Goal: Transaction & Acquisition: Purchase product/service

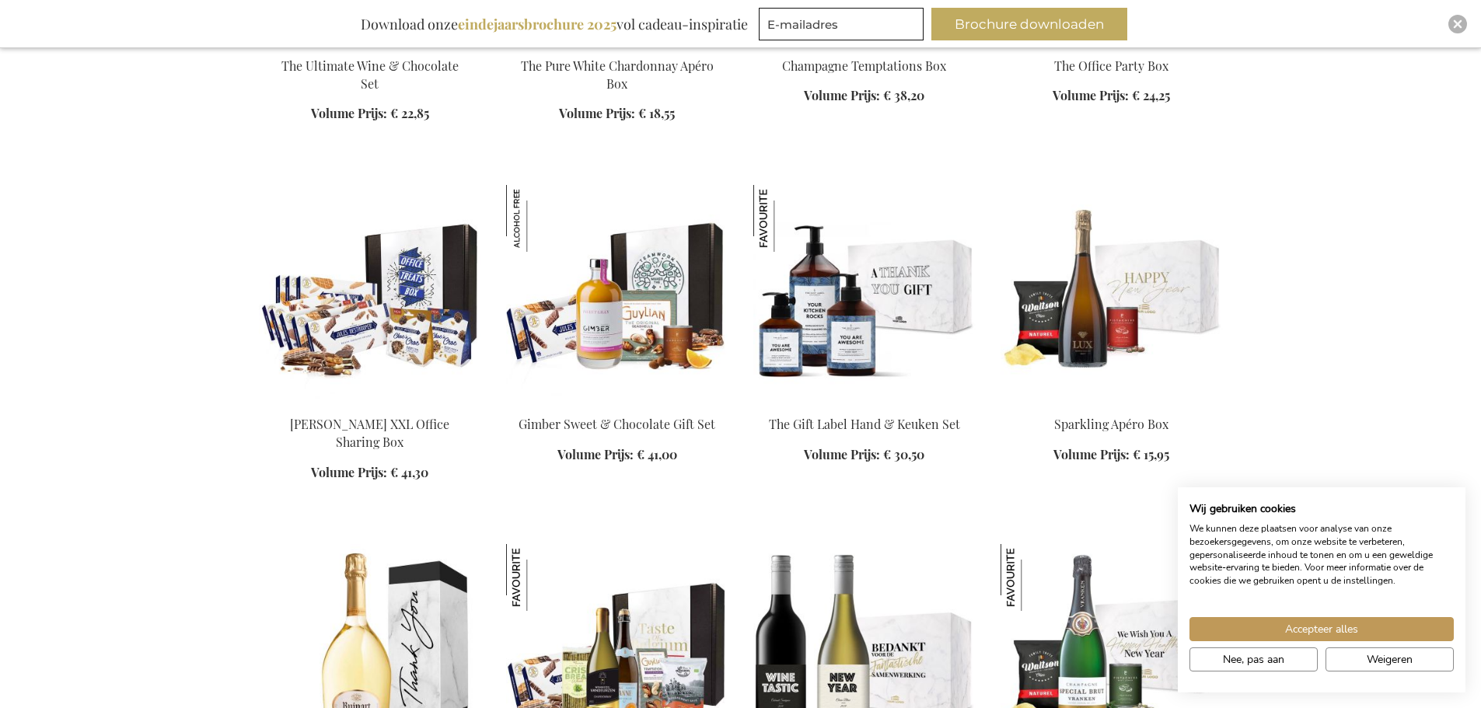
scroll to position [2255, 0]
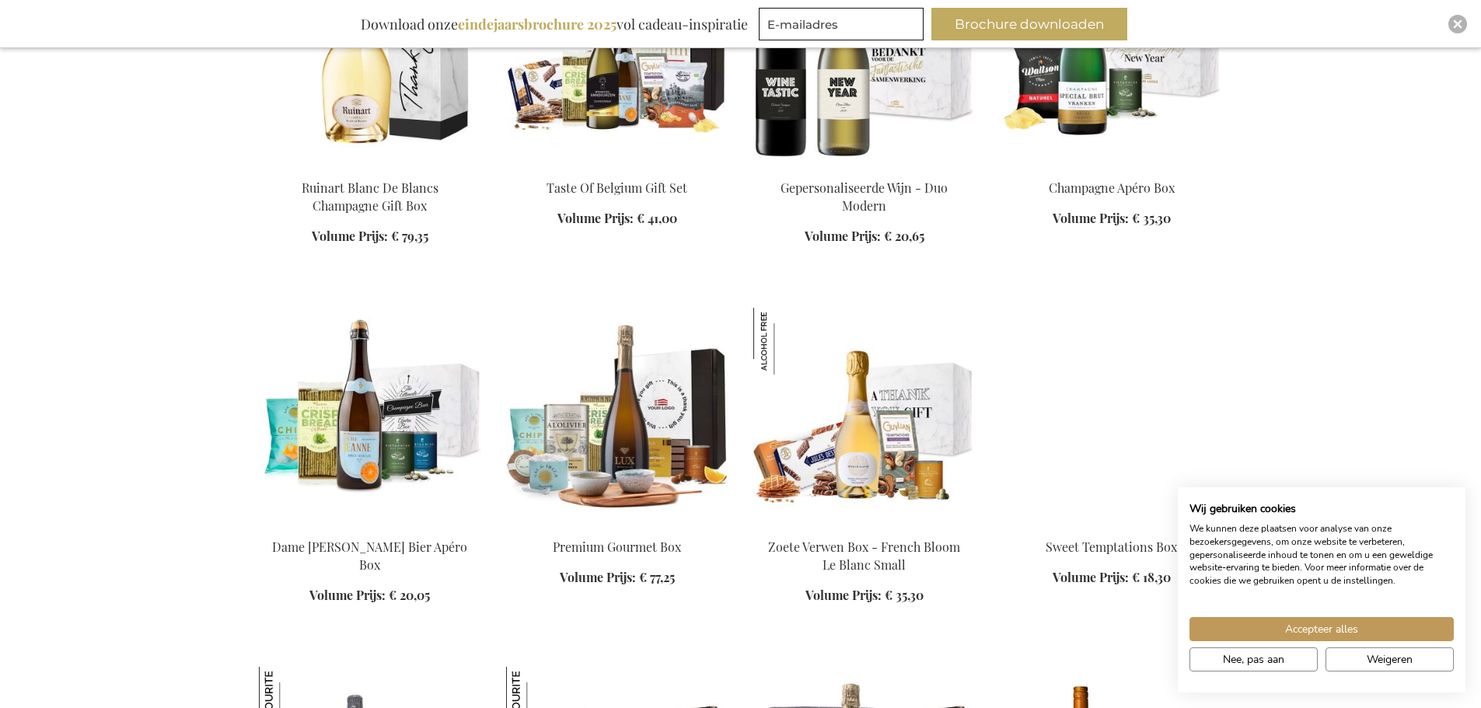
scroll to position [2877, 0]
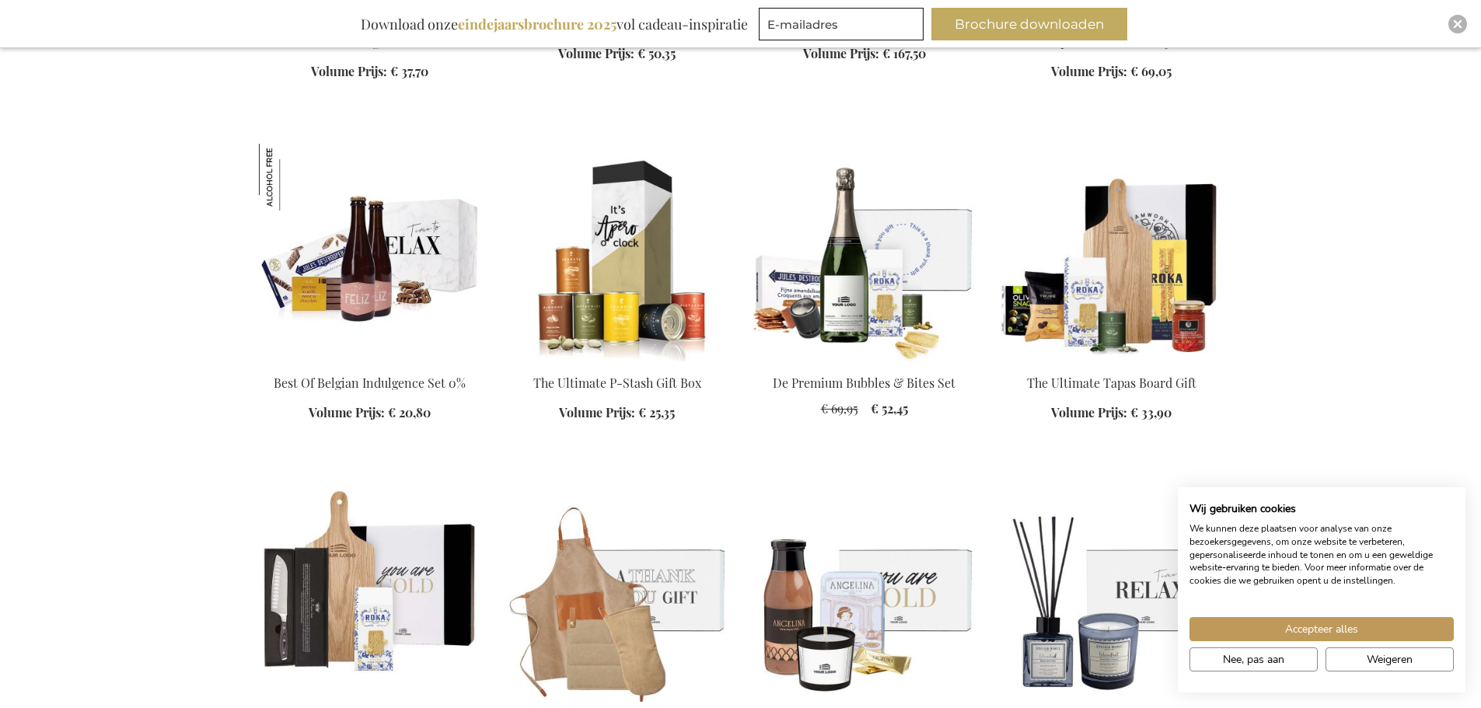
scroll to position [4044, 0]
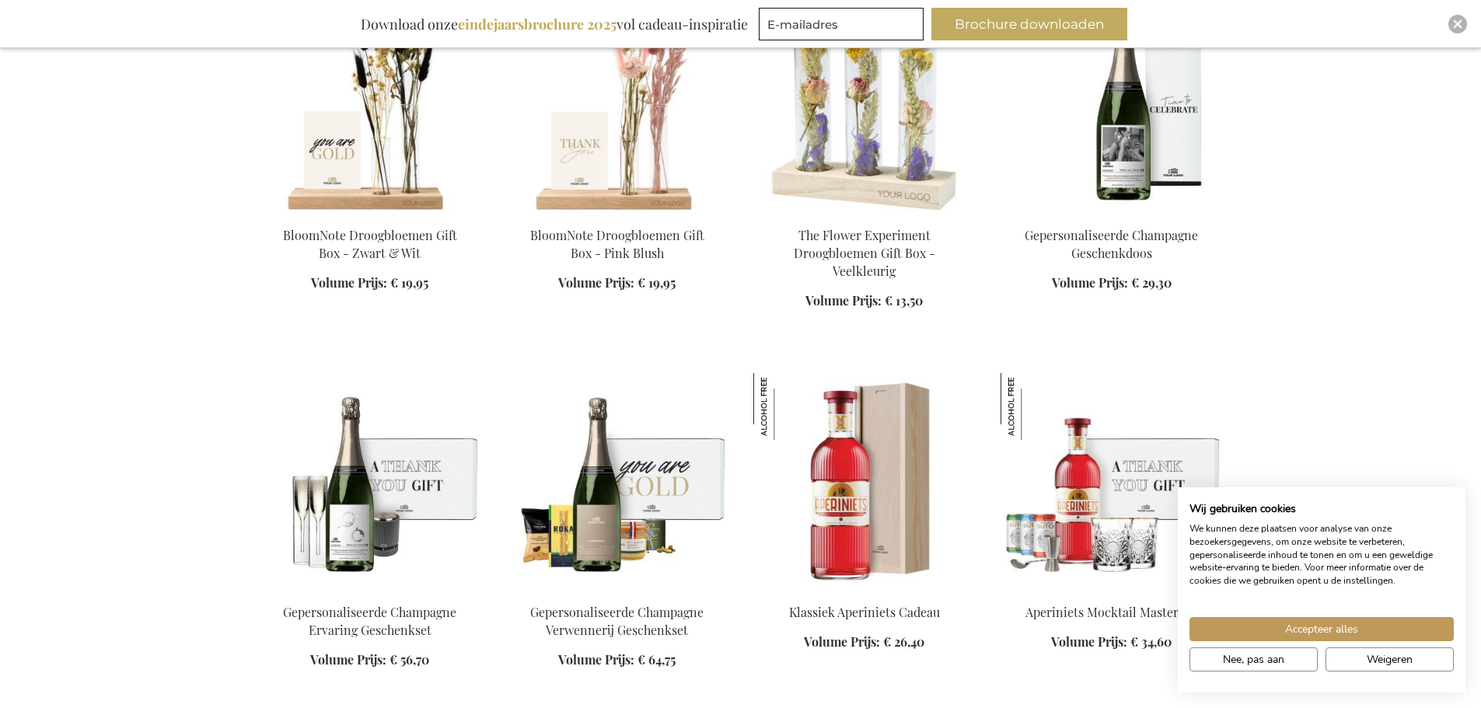
scroll to position [5521, 0]
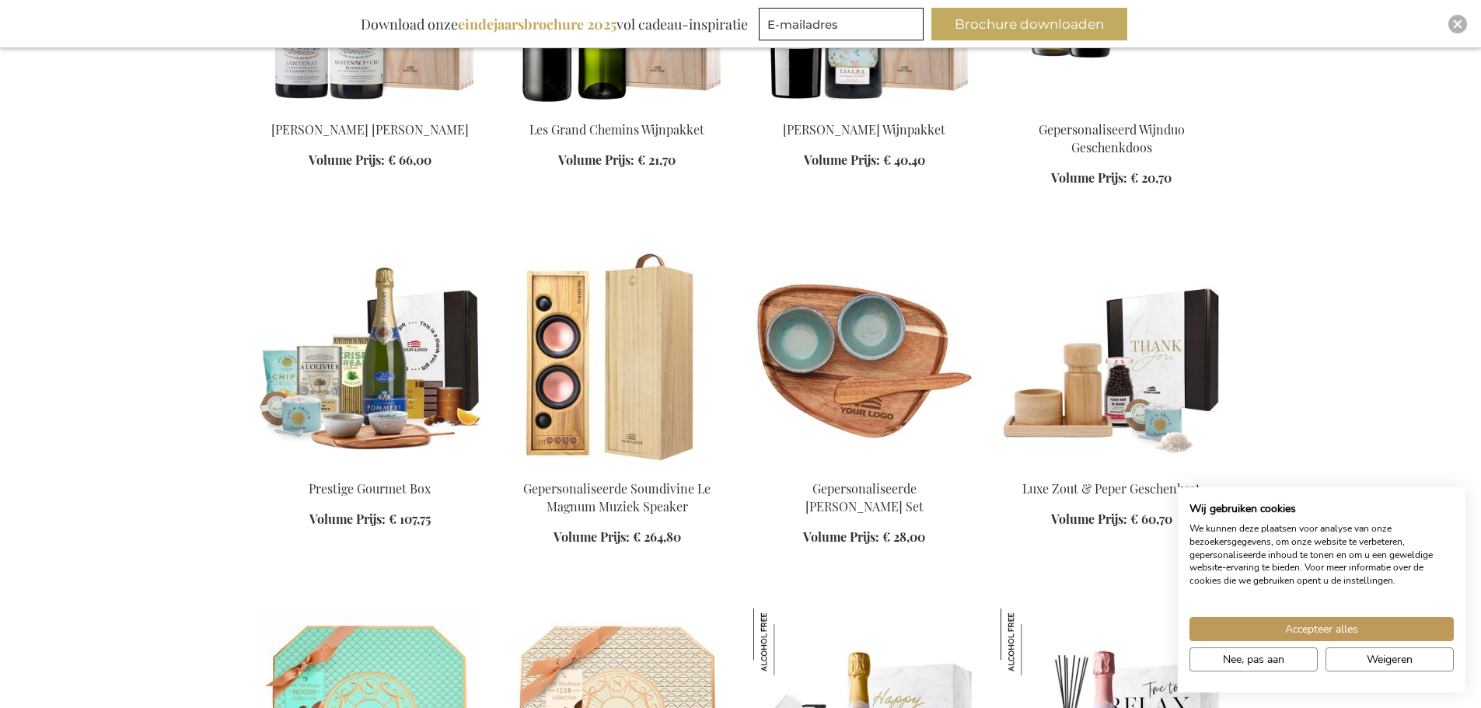
scroll to position [7076, 0]
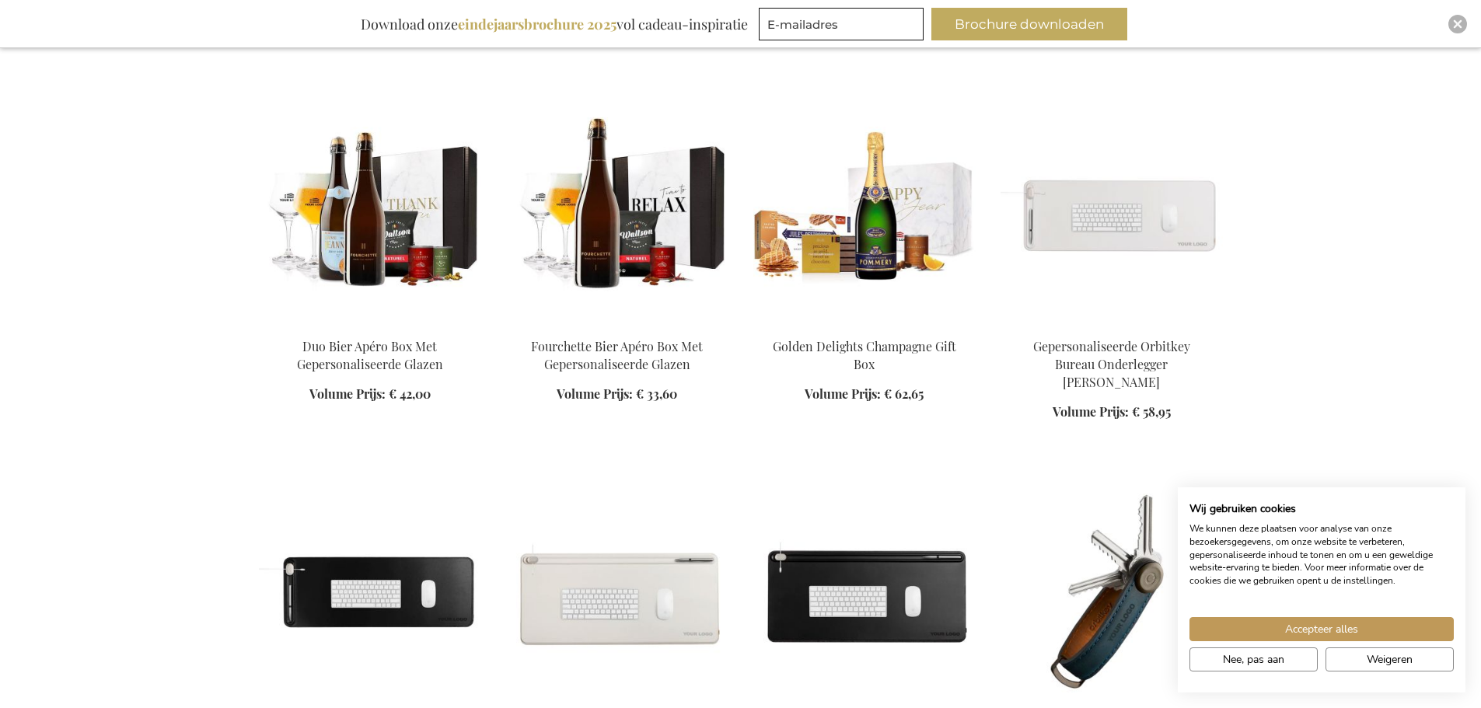
scroll to position [8320, 0]
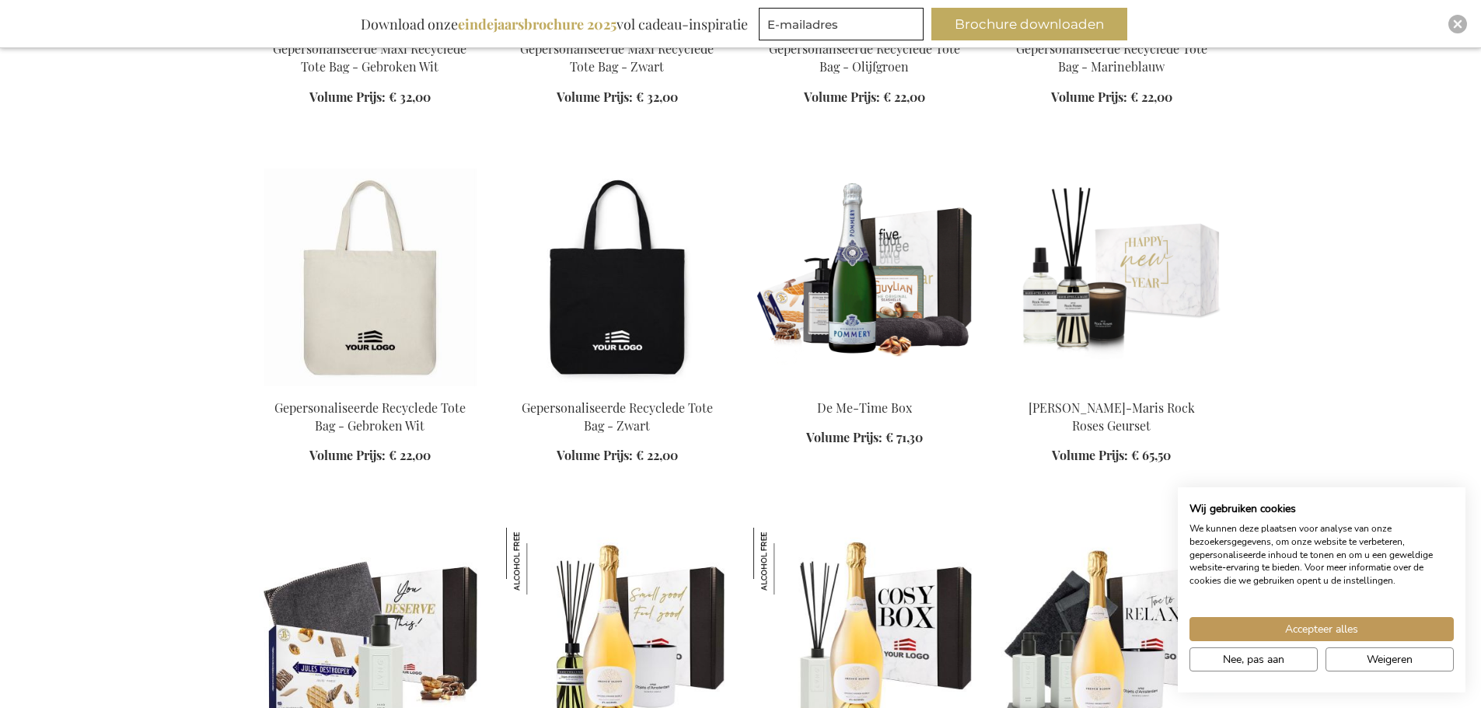
scroll to position [9798, 0]
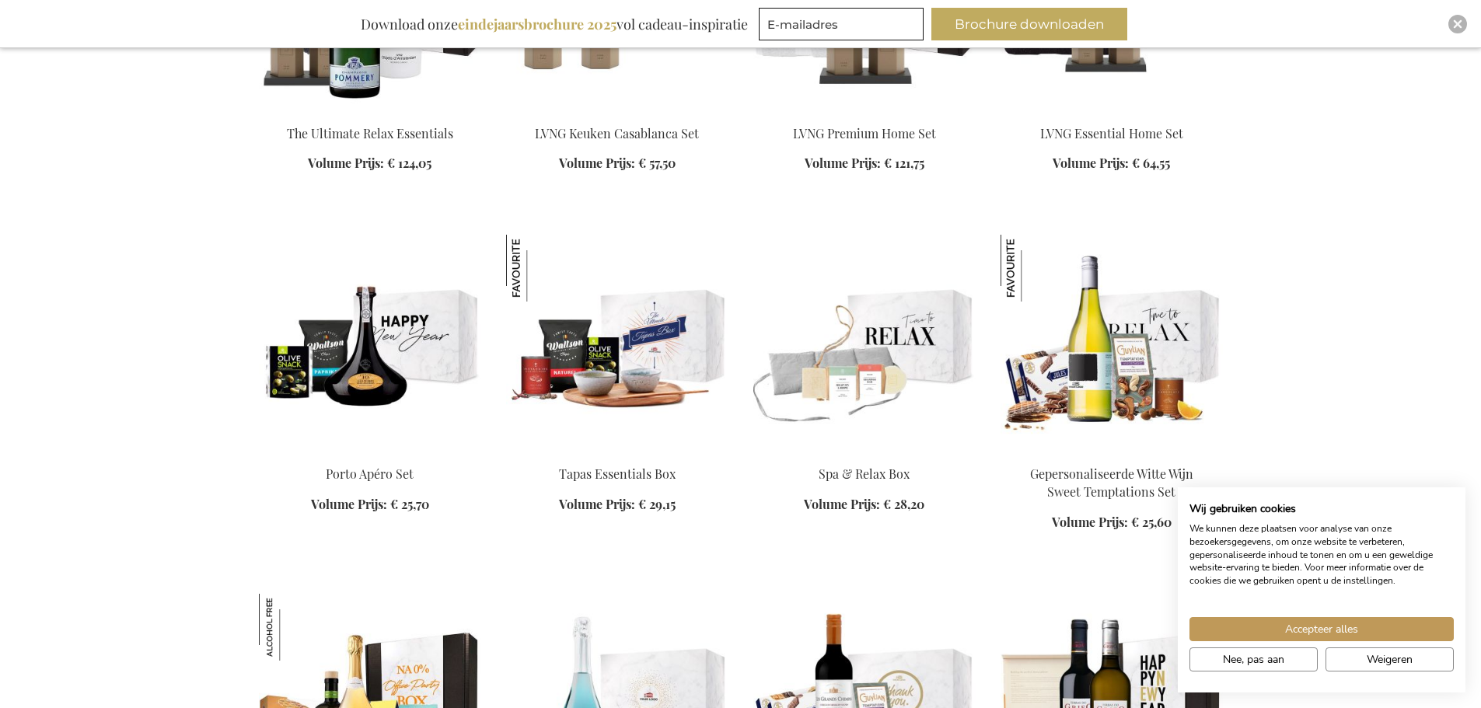
scroll to position [10809, 0]
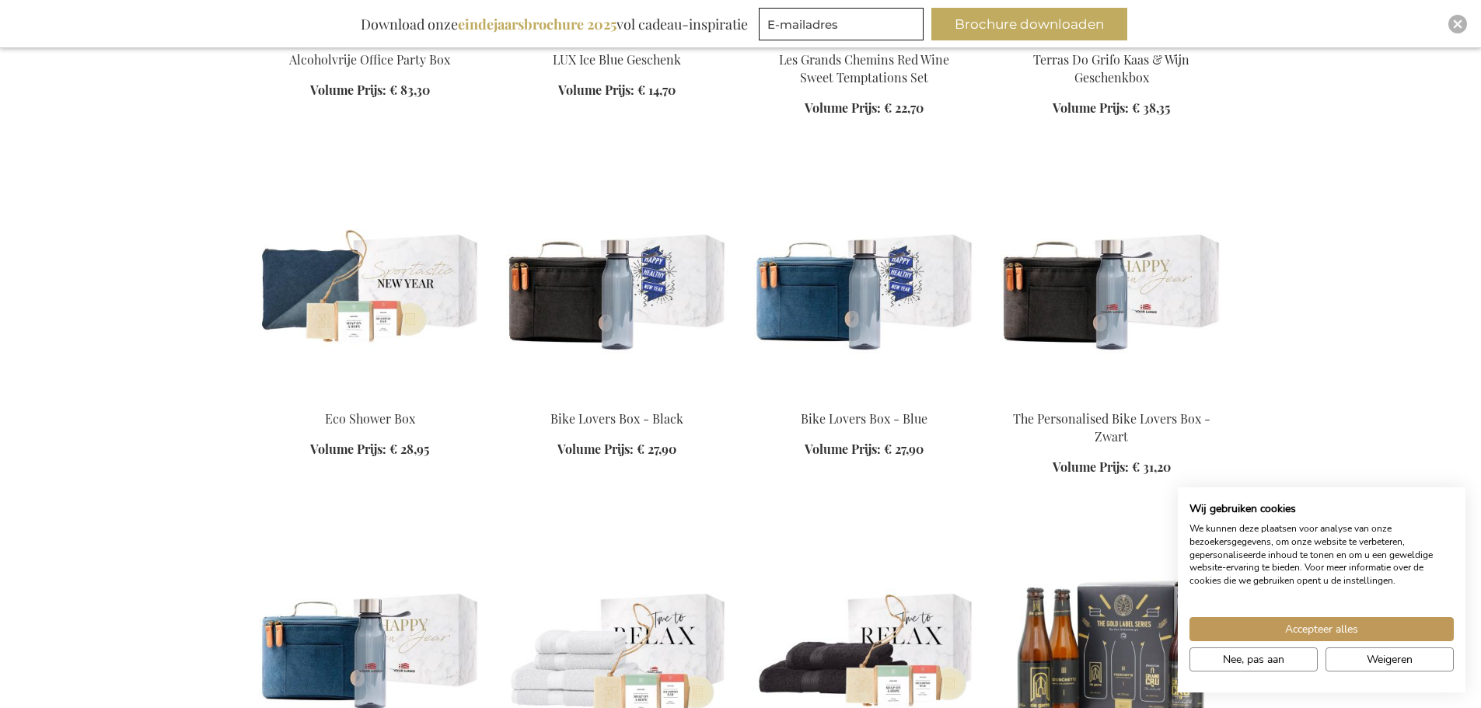
scroll to position [11664, 0]
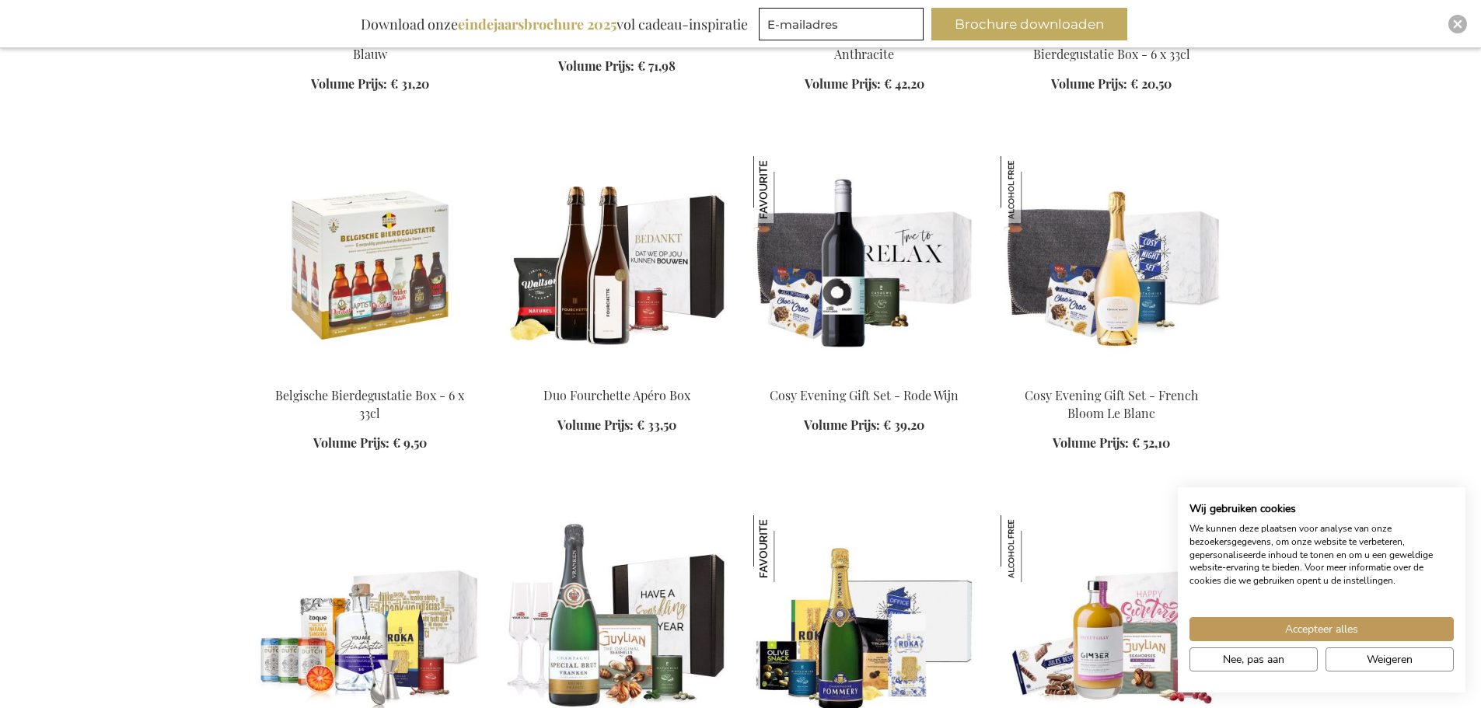
scroll to position [12364, 0]
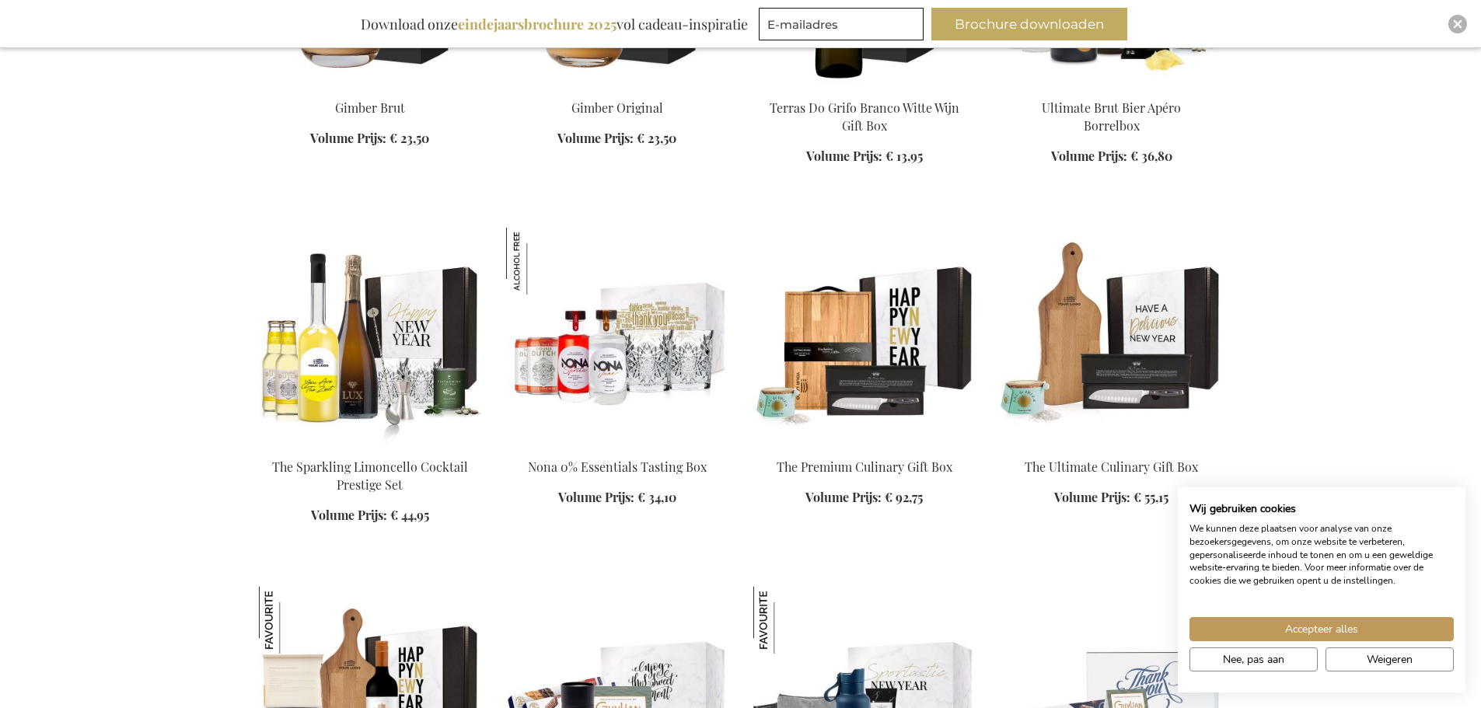
scroll to position [13530, 0]
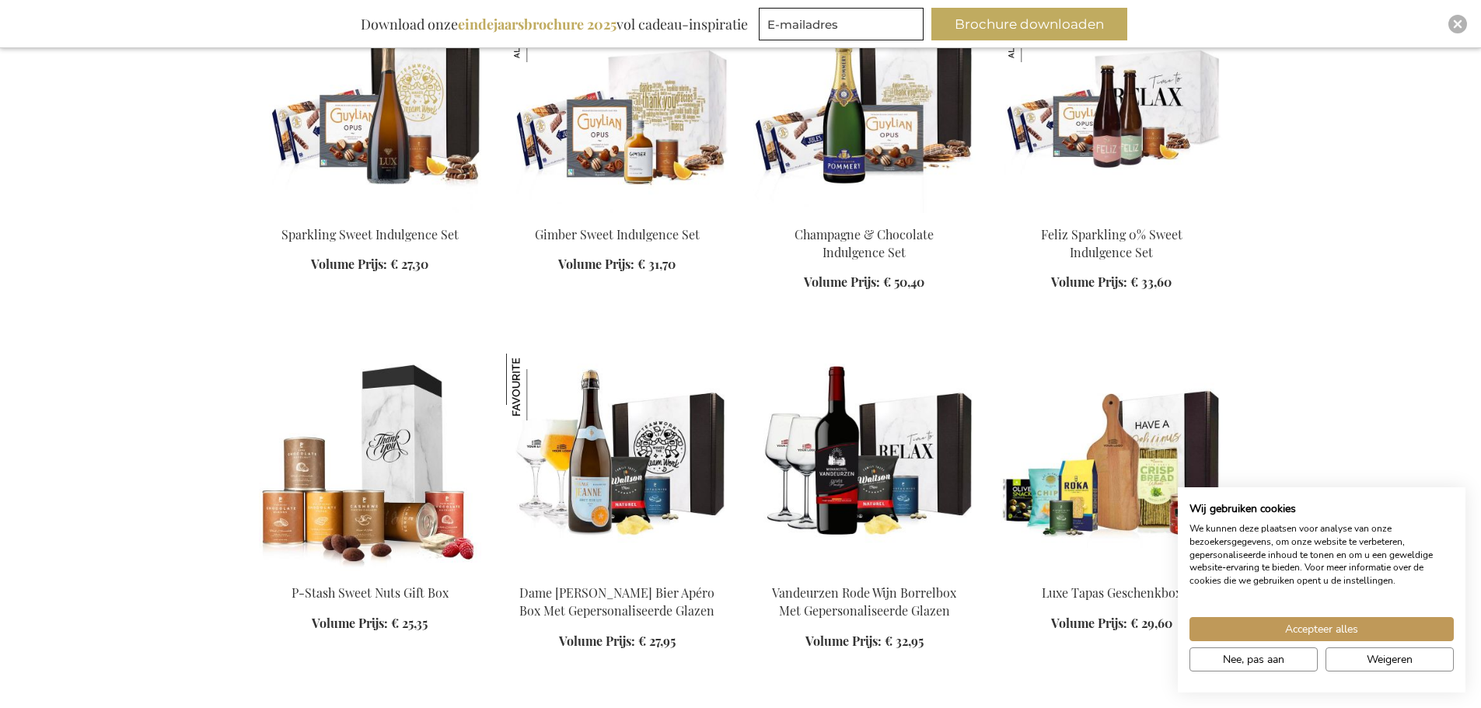
scroll to position [14852, 0]
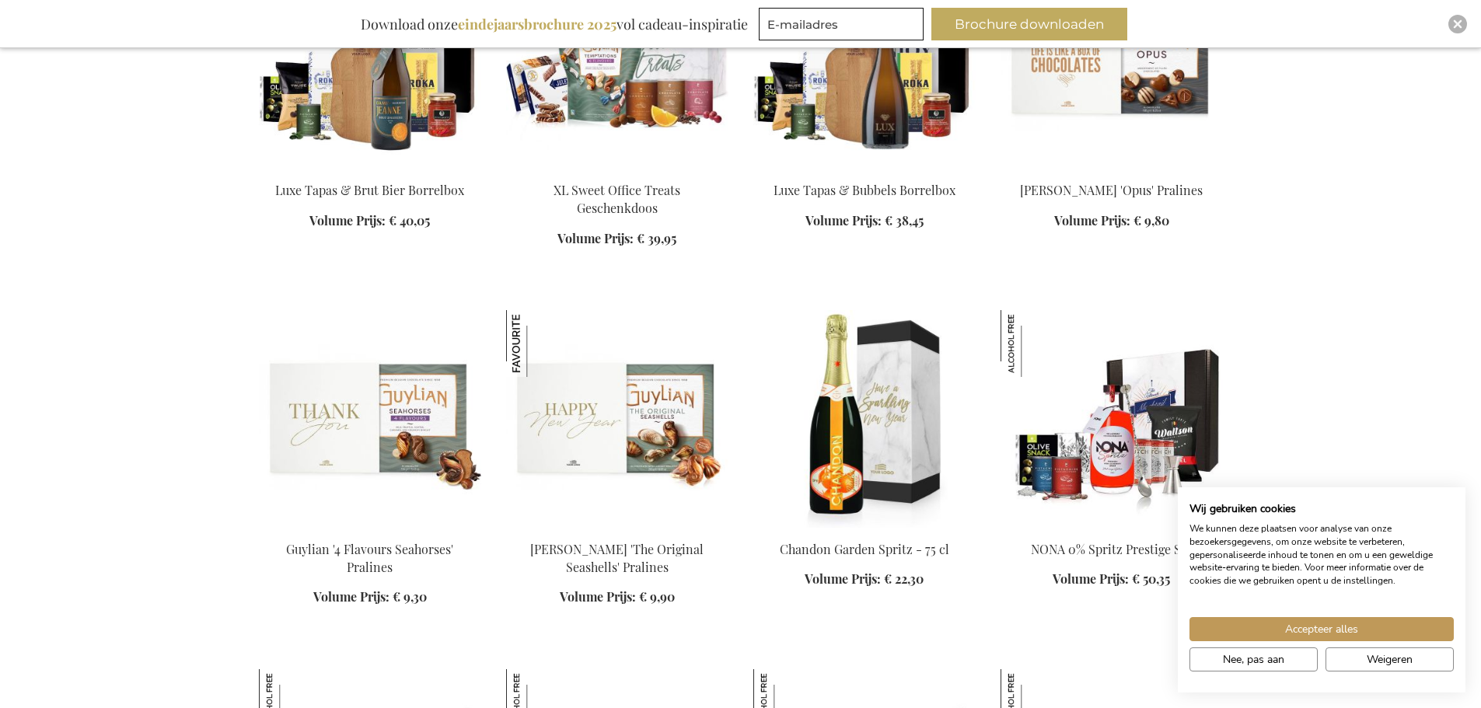
scroll to position [15941, 0]
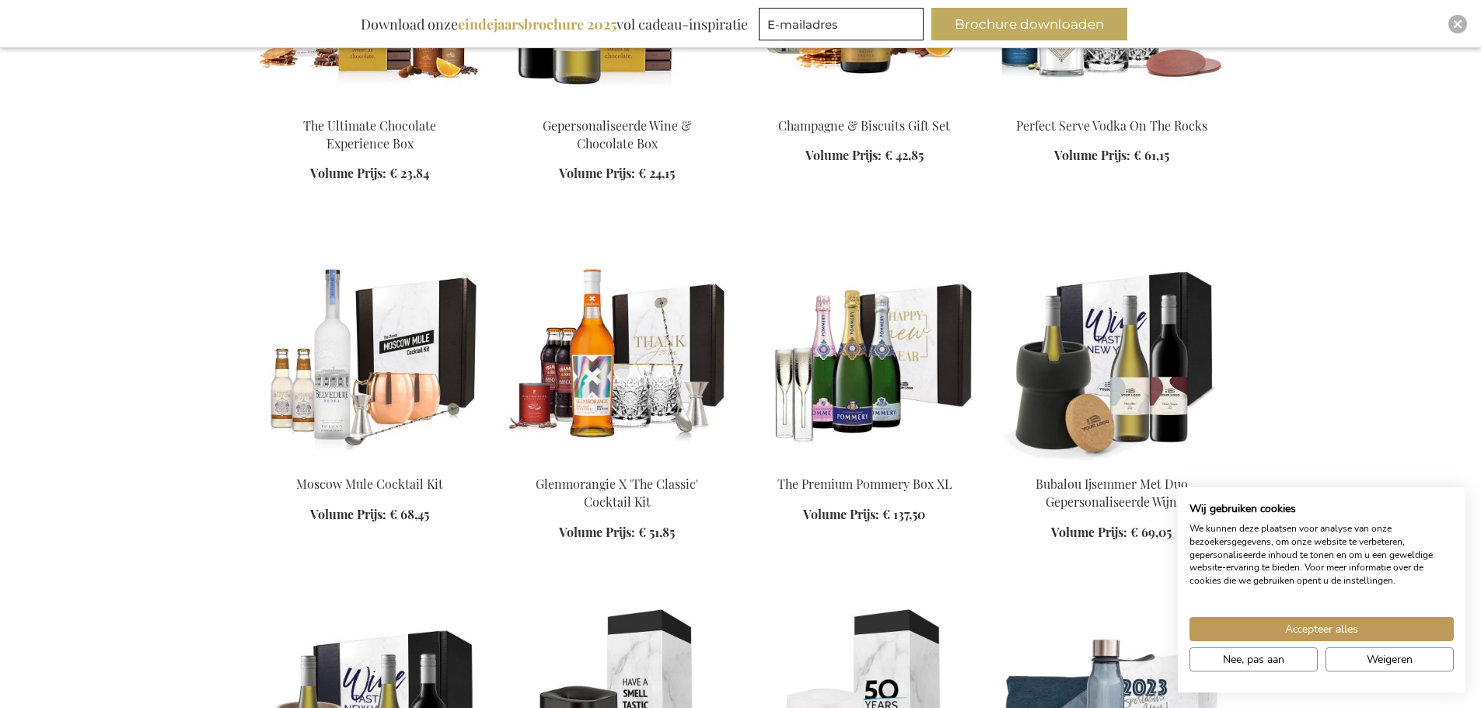
scroll to position [17107, 0]
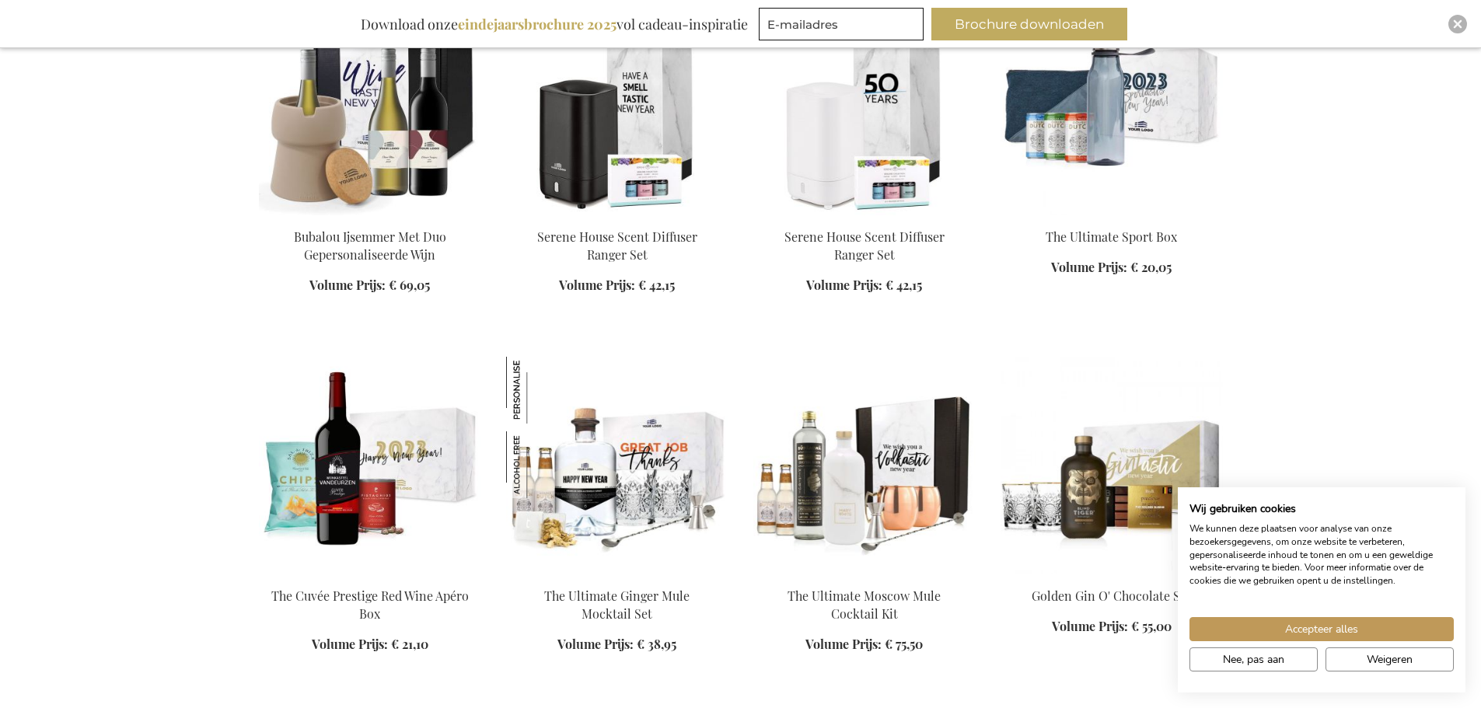
scroll to position [17652, 0]
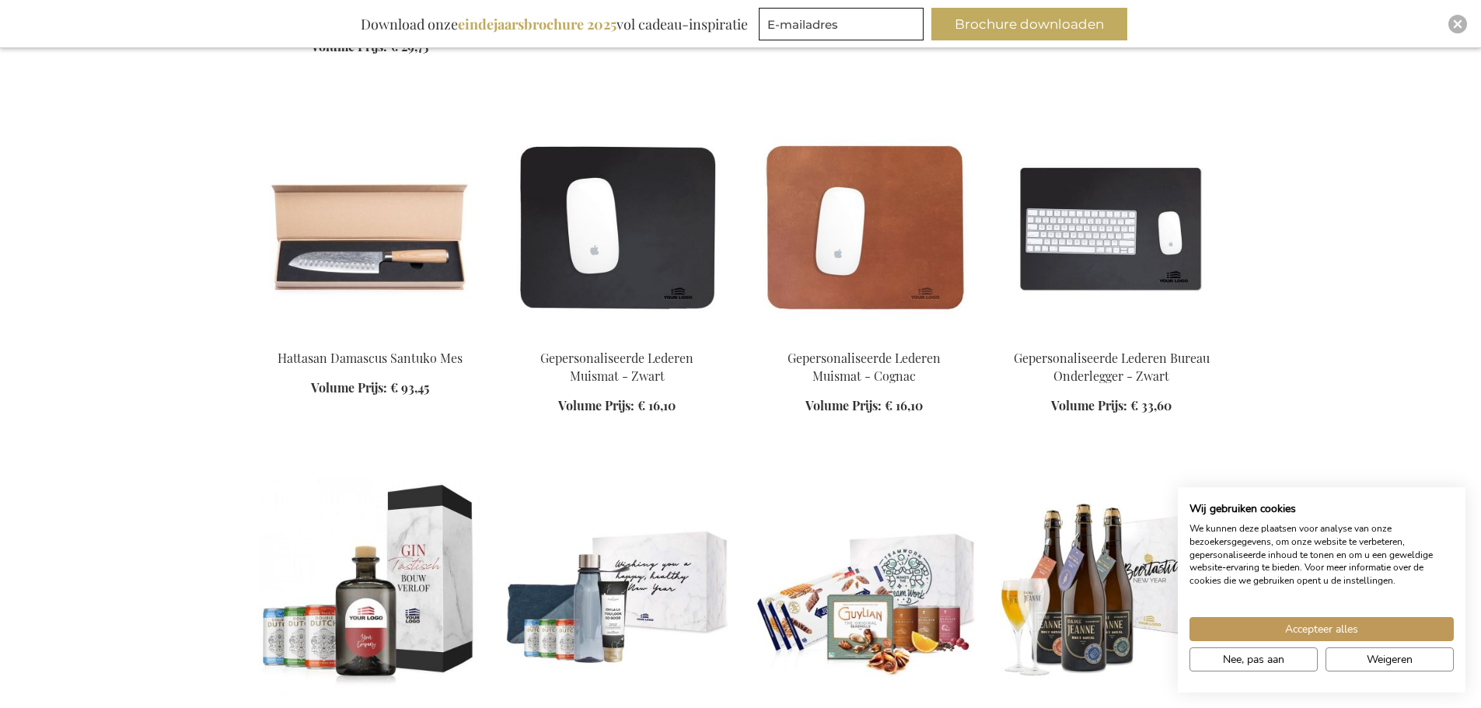
scroll to position [18662, 0]
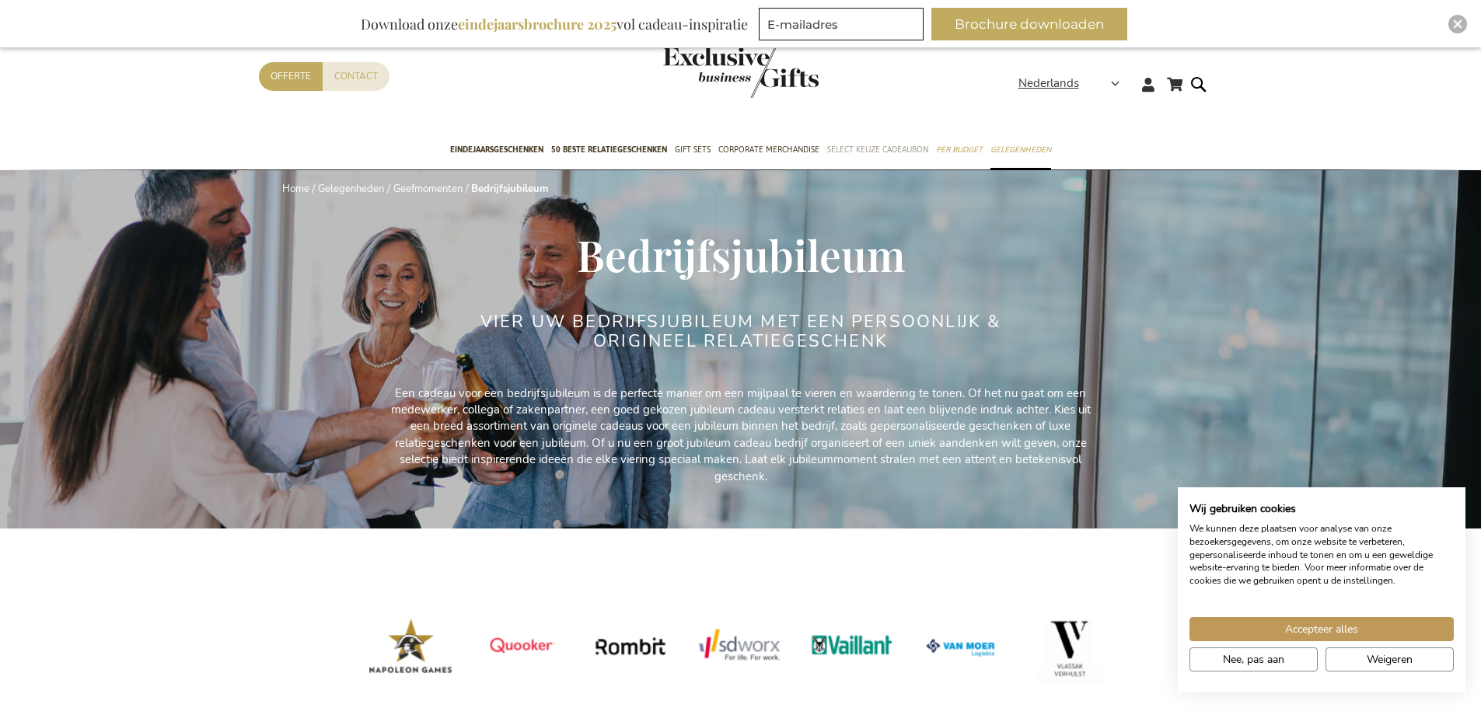
click at [901, 150] on span "Select Keuze Cadeaubon" at bounding box center [877, 150] width 101 height 16
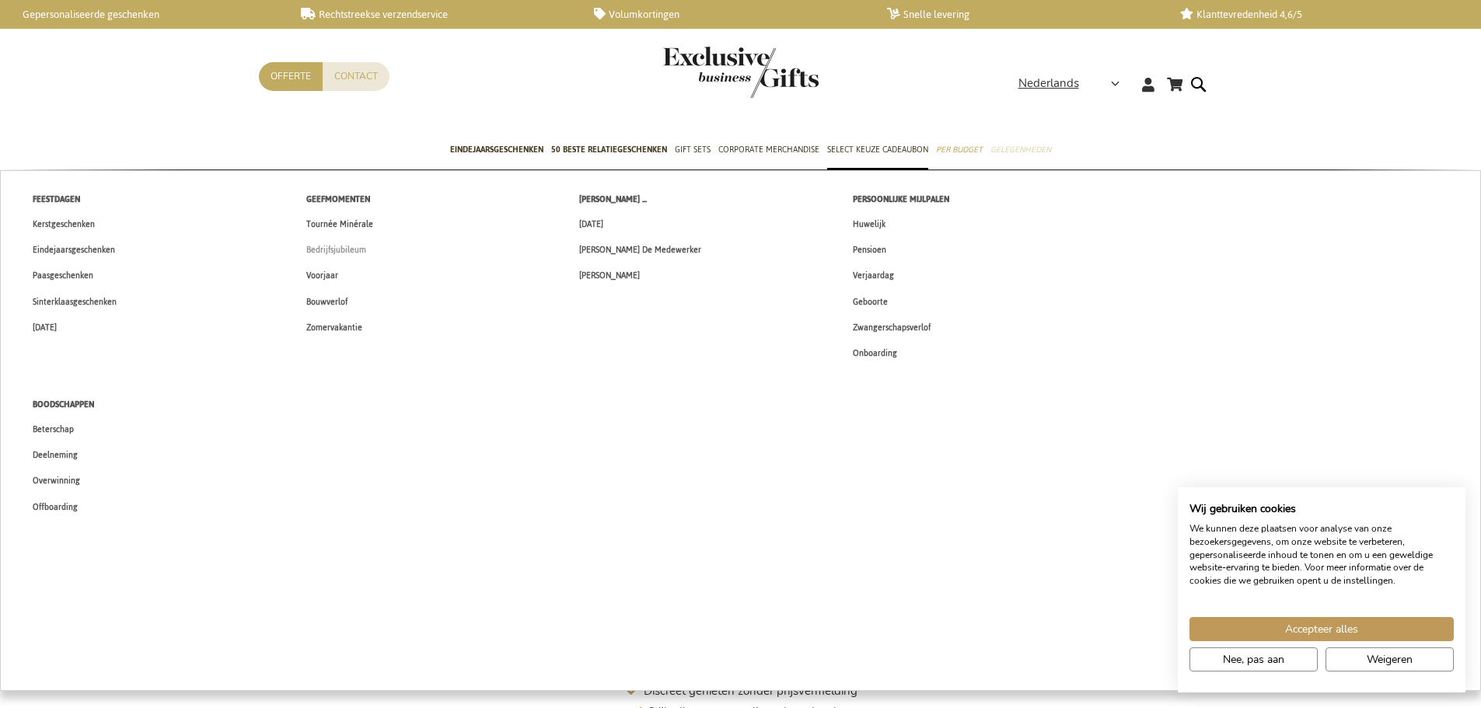
click at [343, 248] on span "Bedrijfsjubileum" at bounding box center [336, 250] width 60 height 16
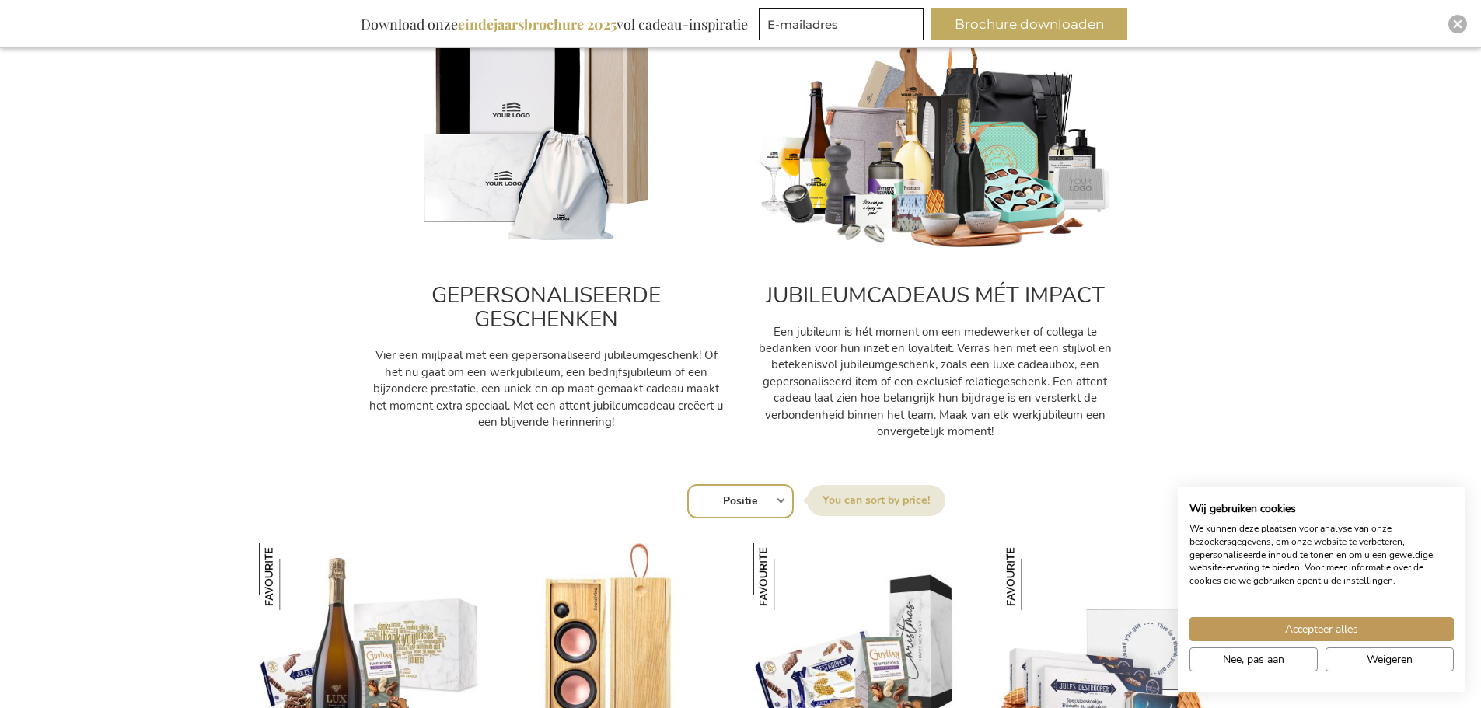
scroll to position [700, 0]
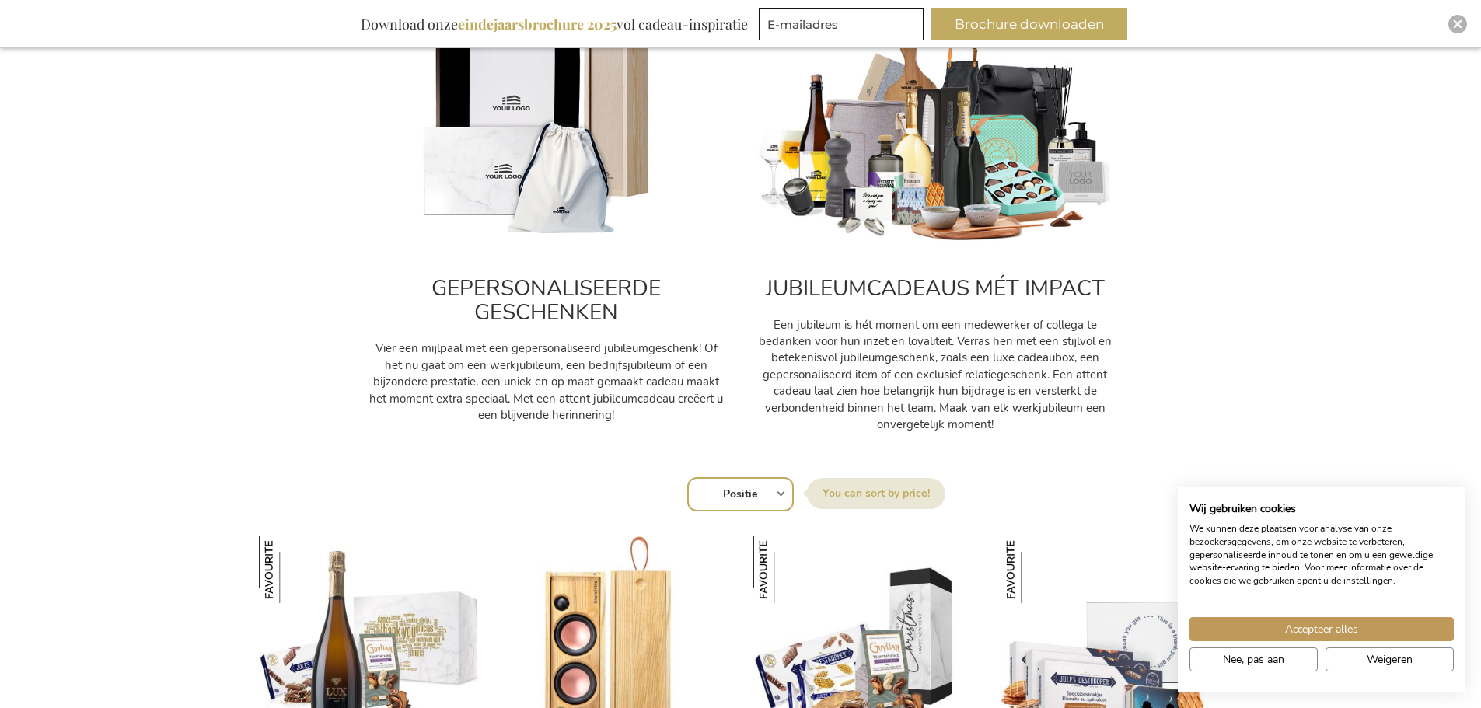
click at [525, 128] on img at bounding box center [547, 132] width 358 height 223
click at [547, 173] on img at bounding box center [547, 132] width 358 height 223
click at [952, 183] on img at bounding box center [936, 132] width 358 height 223
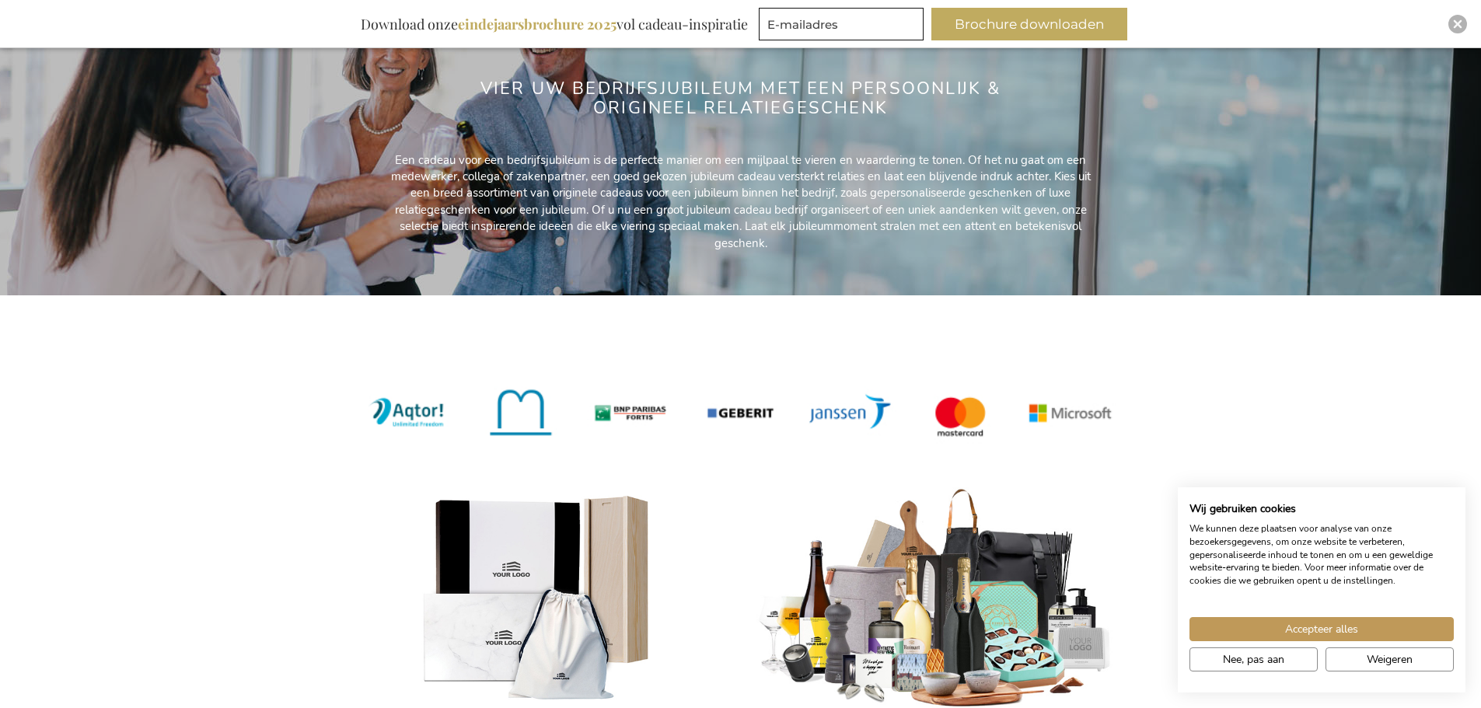
click at [1002, 621] on img at bounding box center [936, 599] width 358 height 223
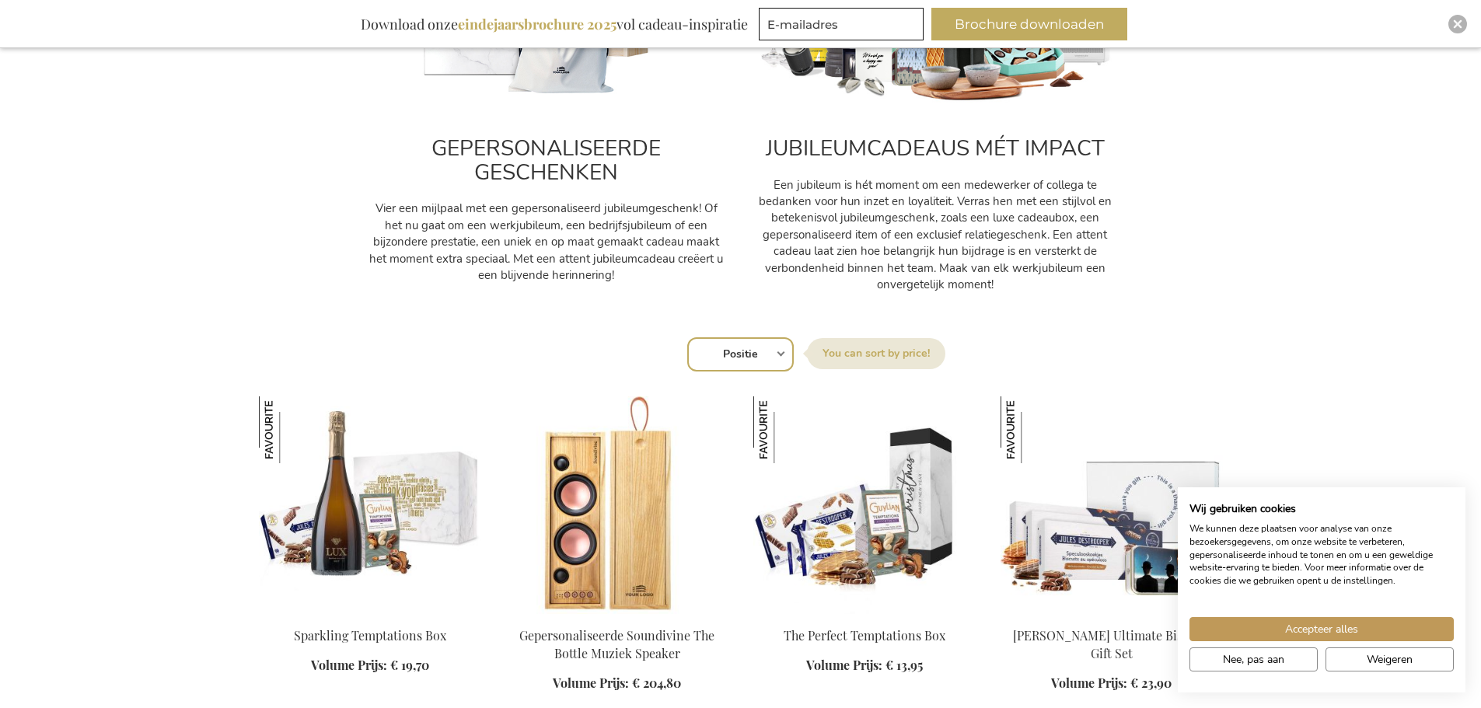
scroll to position [855, 0]
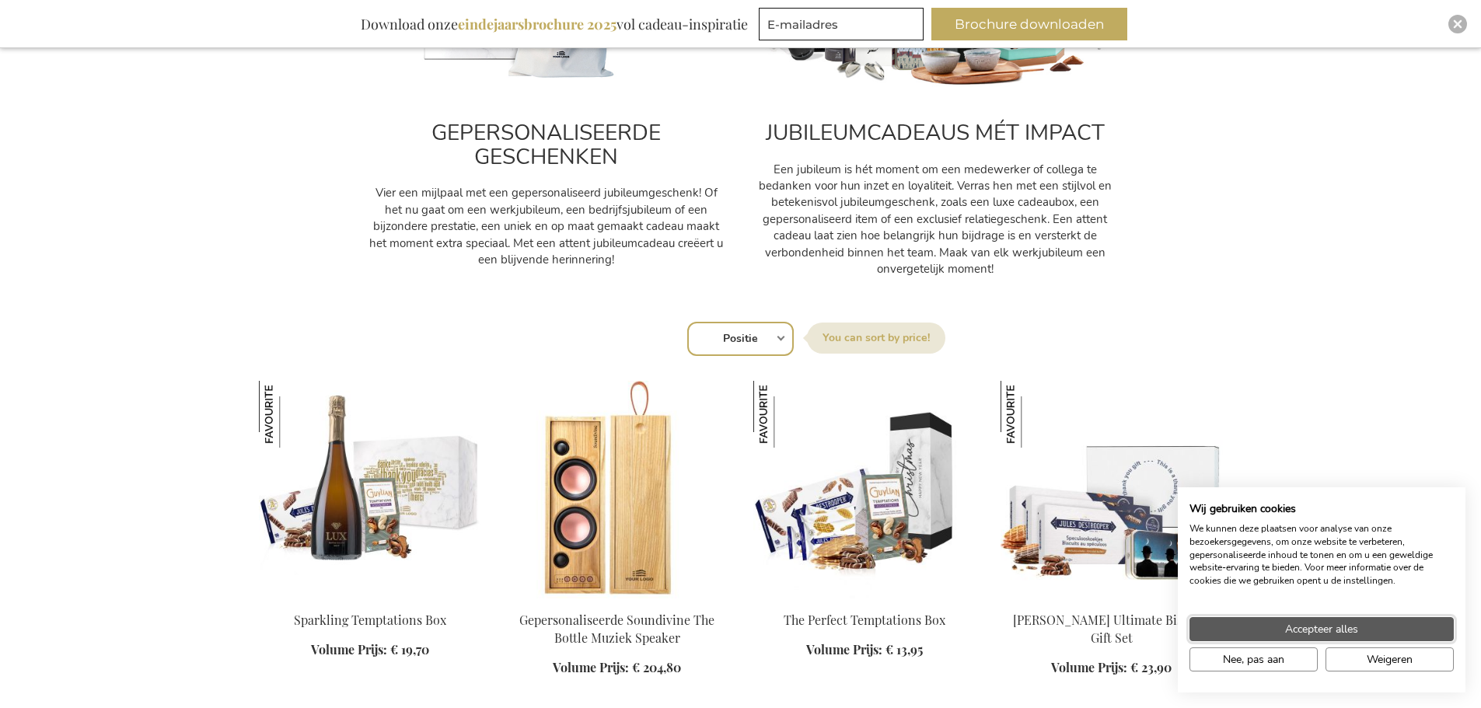
click at [1343, 628] on span "Accepteer alles" at bounding box center [1321, 629] width 73 height 16
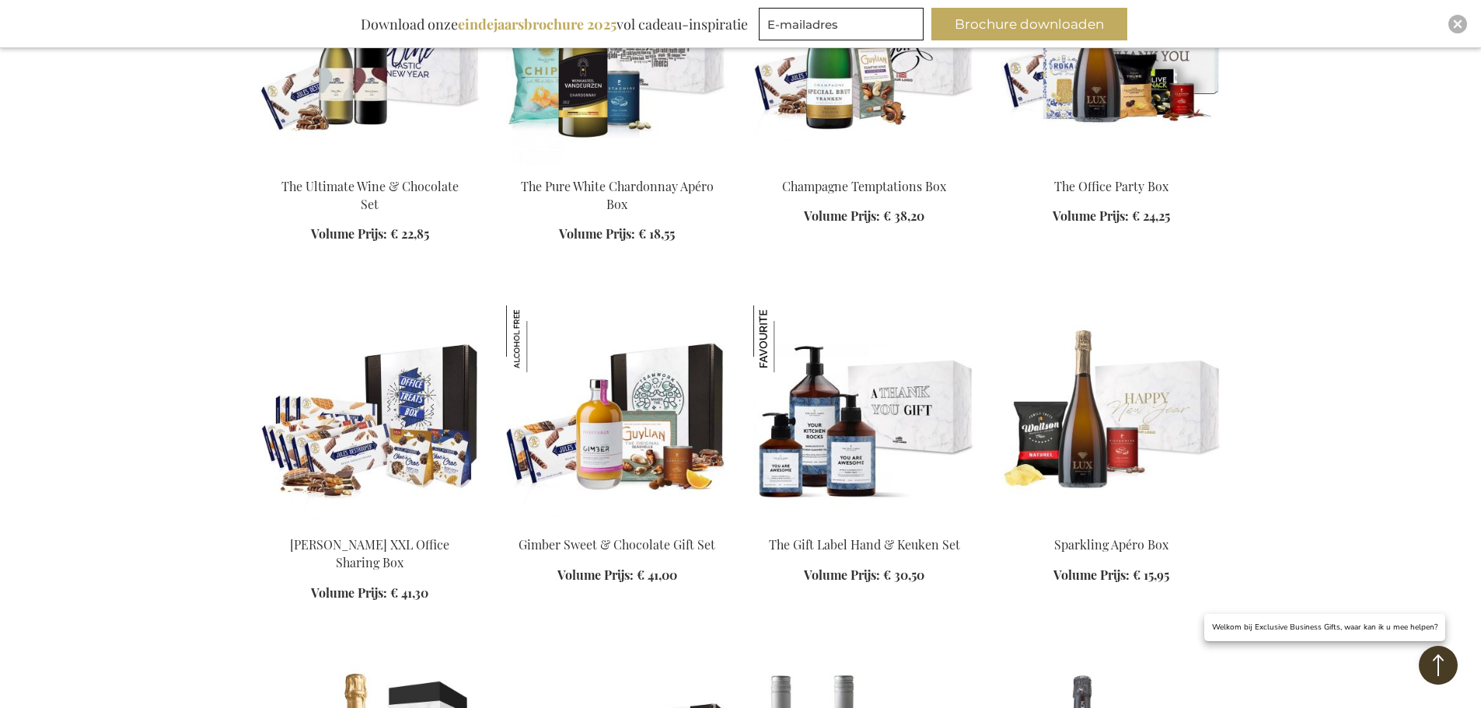
scroll to position [2022, 0]
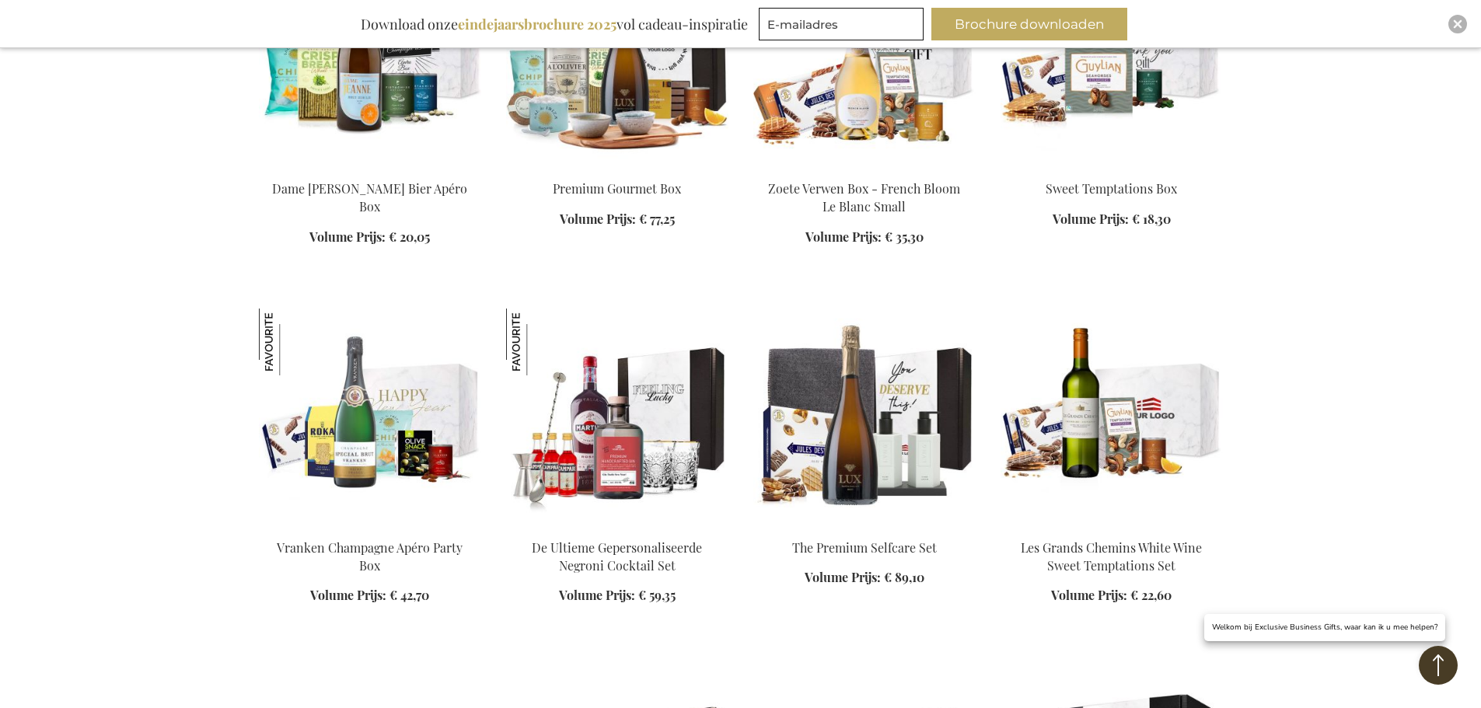
scroll to position [3110, 0]
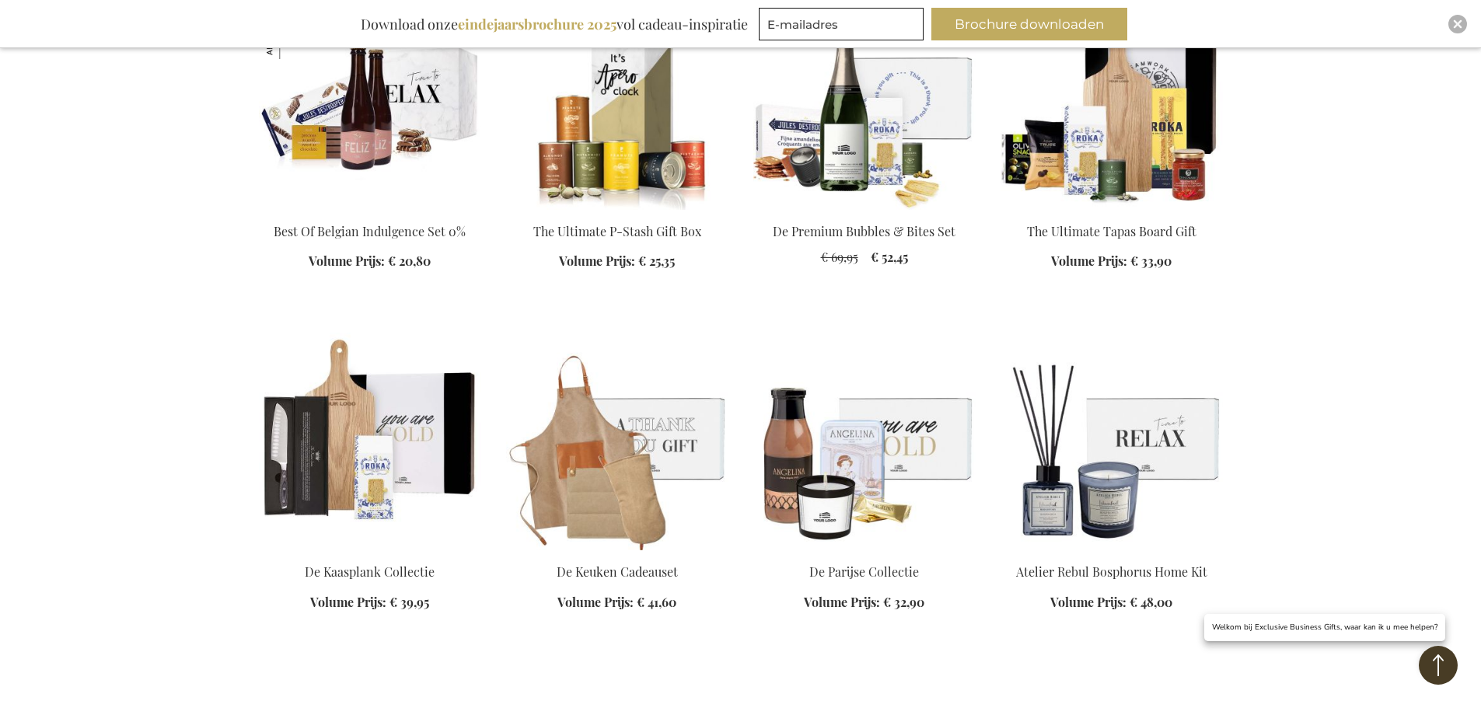
scroll to position [4199, 0]
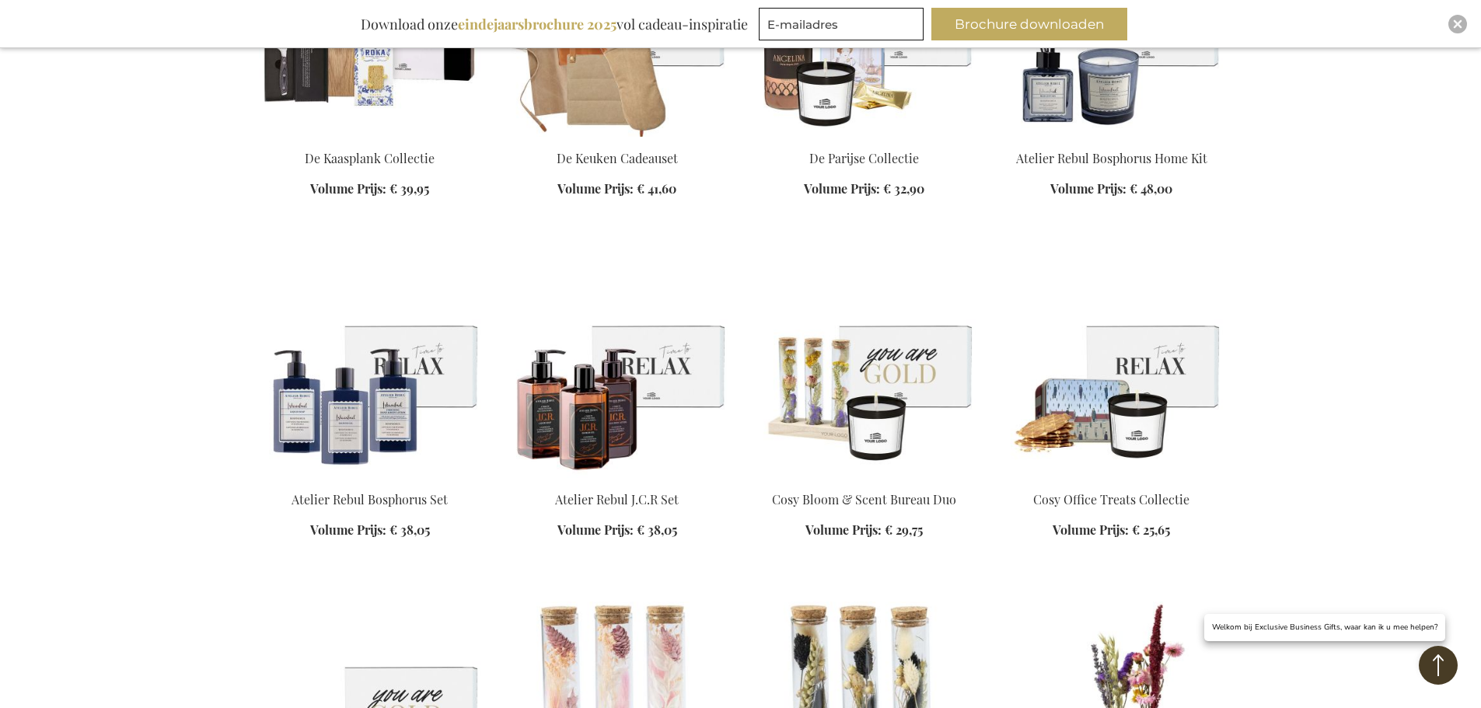
scroll to position [4588, 0]
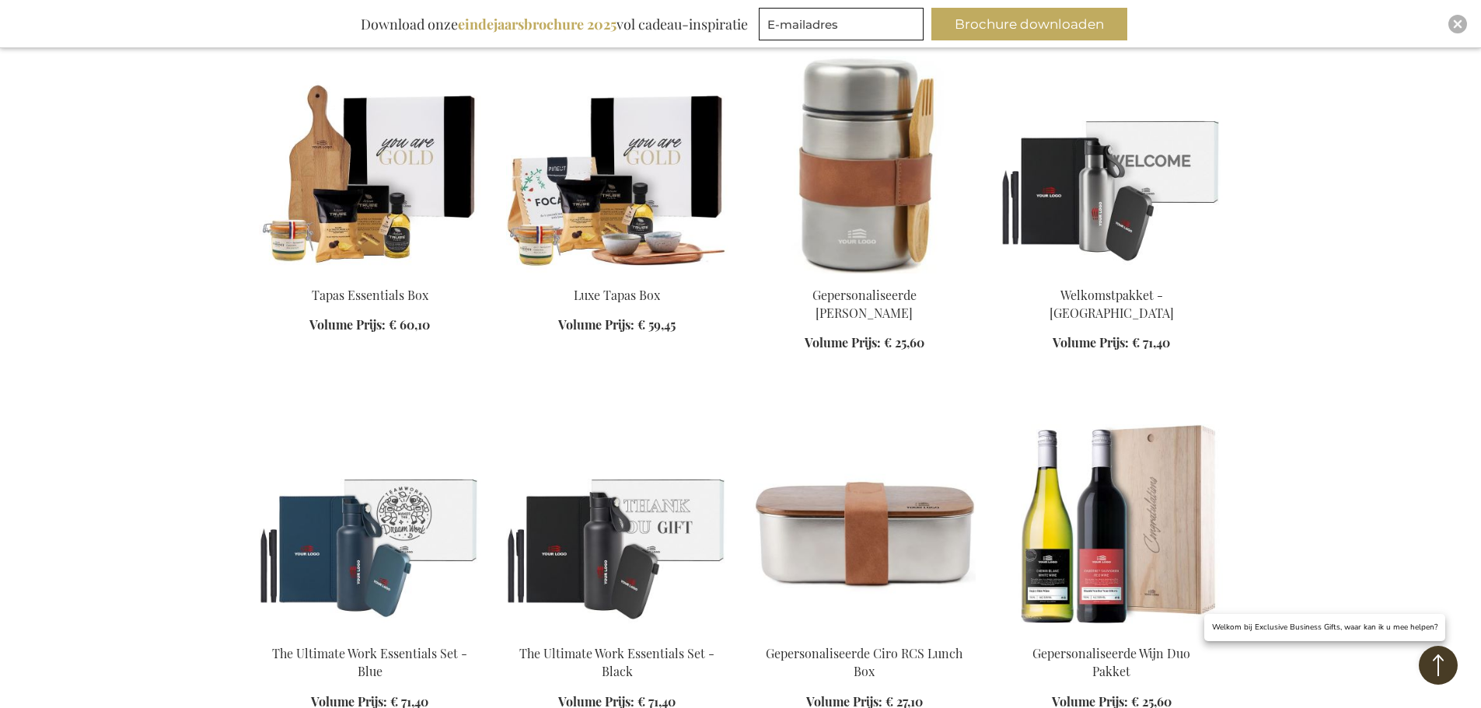
scroll to position [6221, 0]
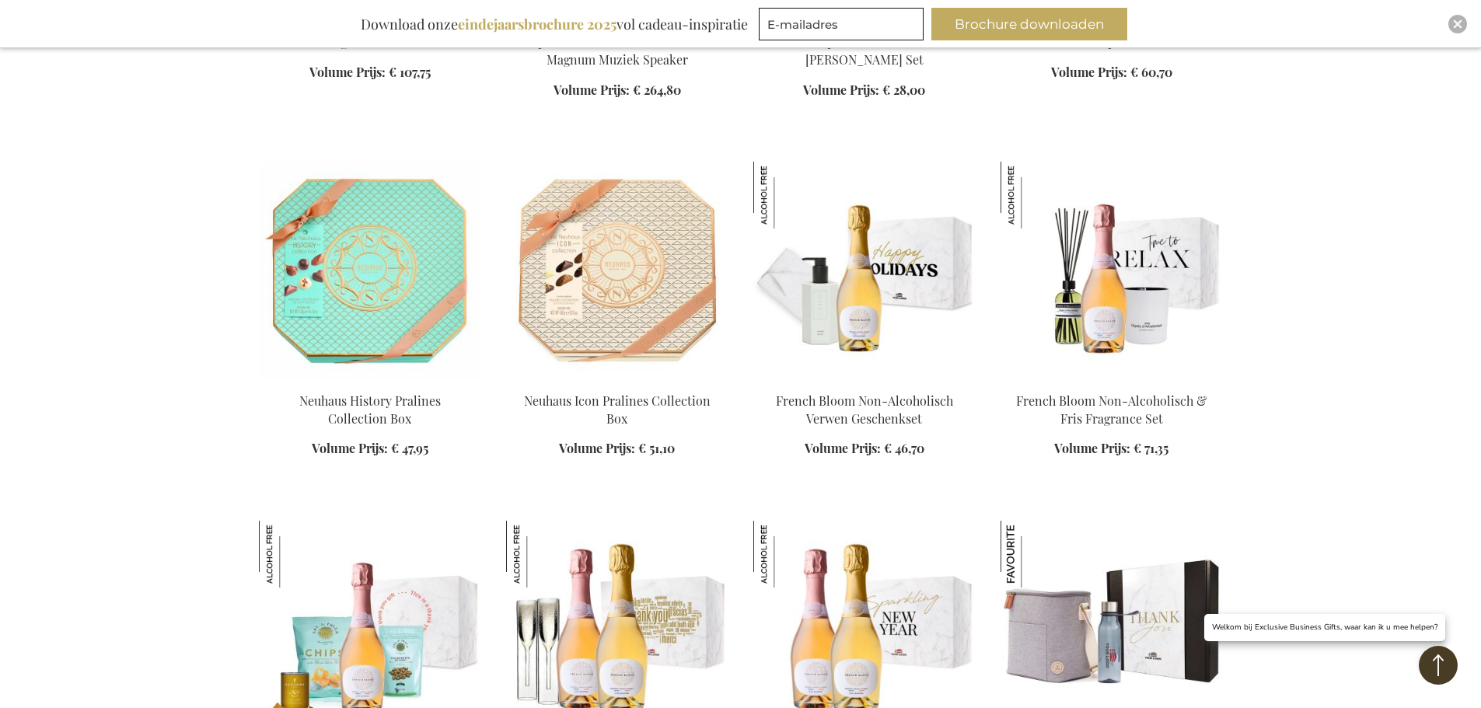
scroll to position [7543, 0]
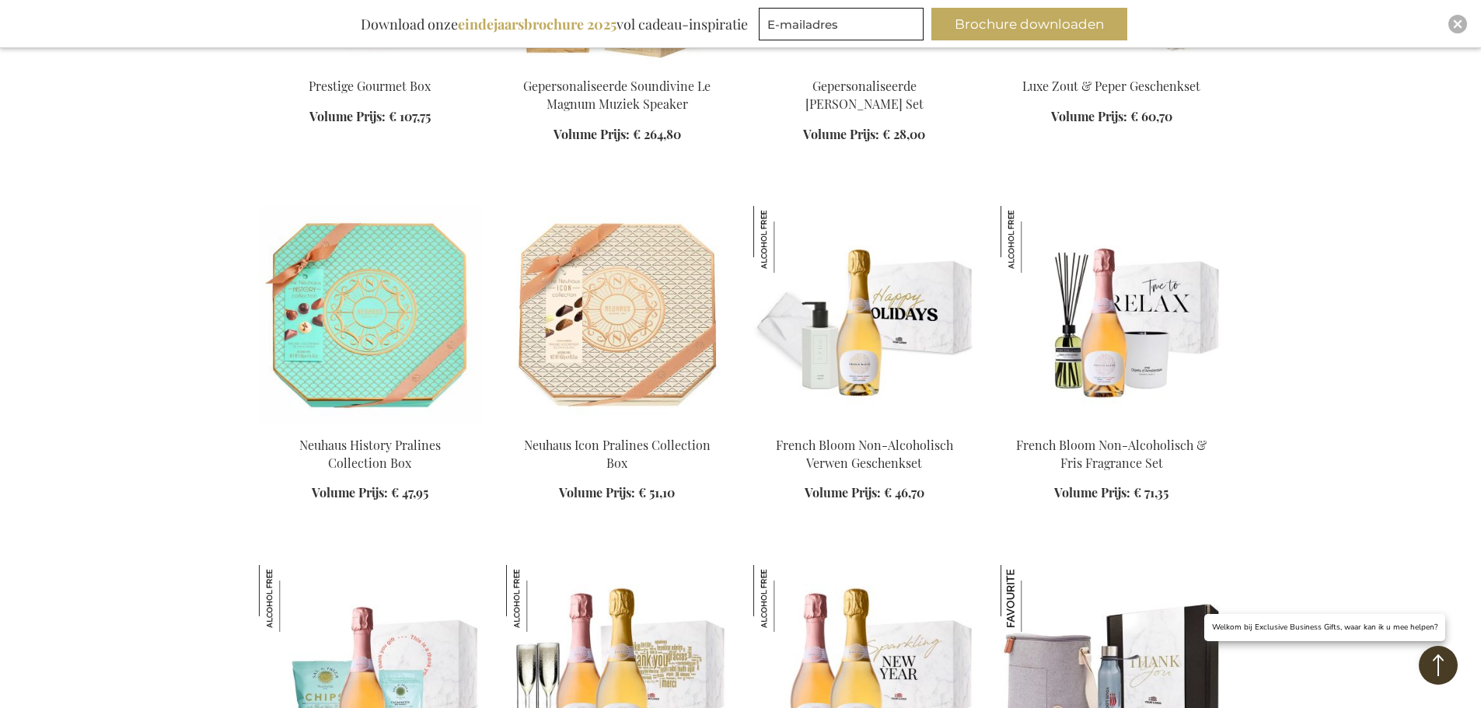
scroll to position [7465, 0]
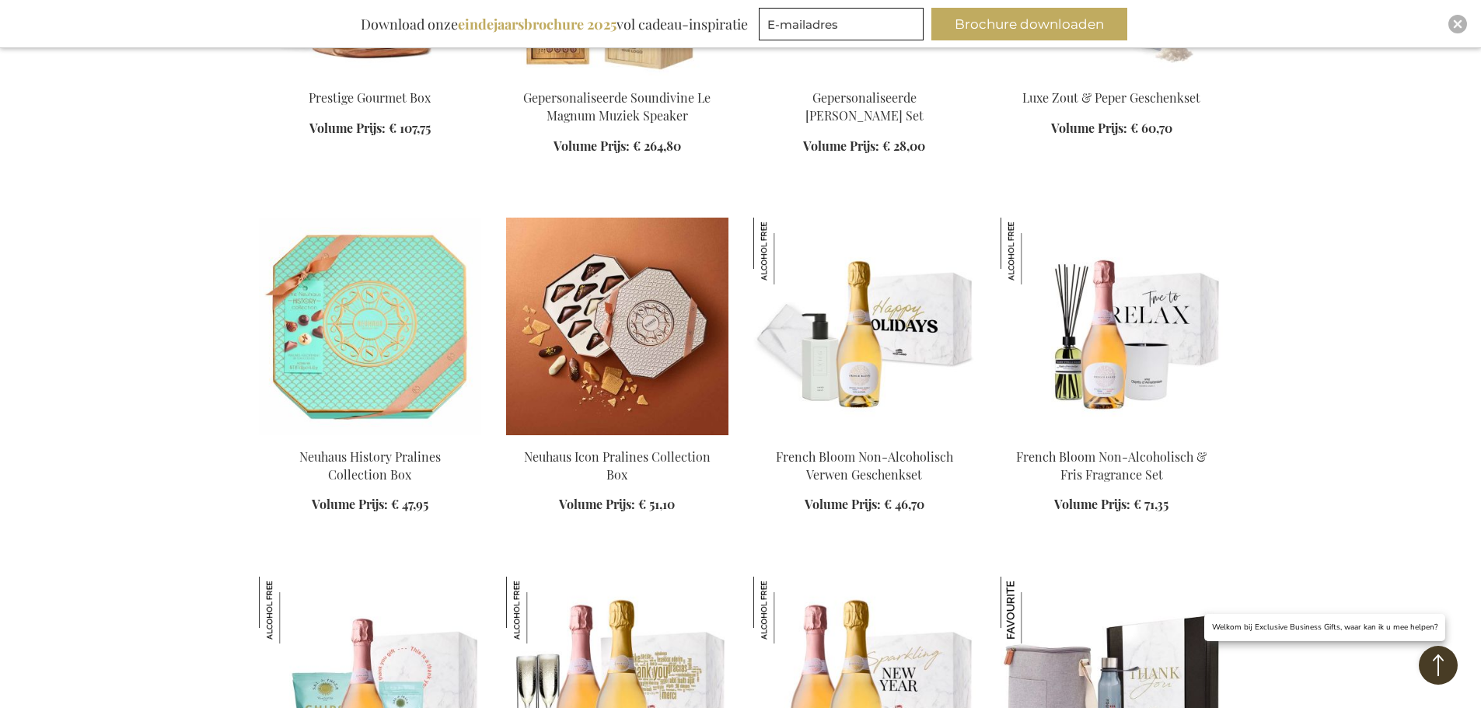
click at [655, 274] on img at bounding box center [617, 327] width 222 height 218
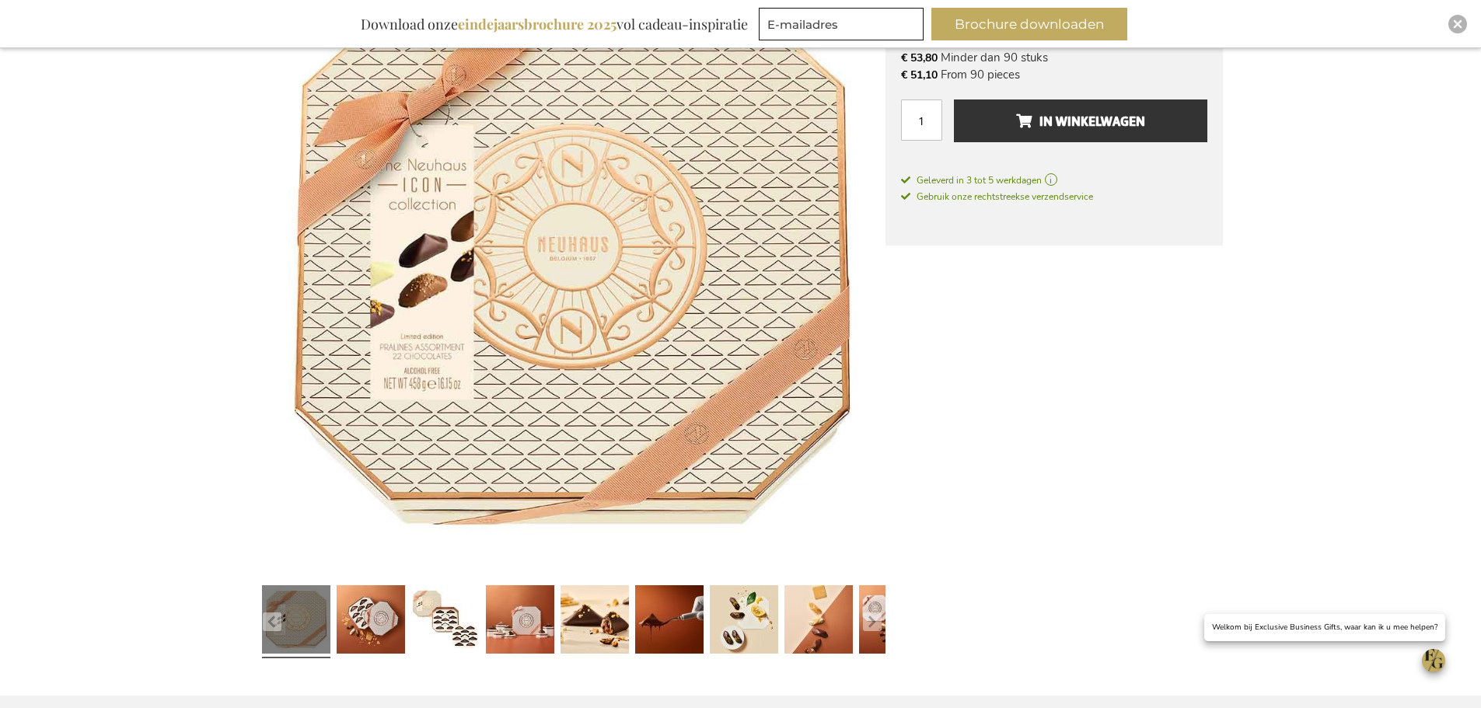
scroll to position [311, 0]
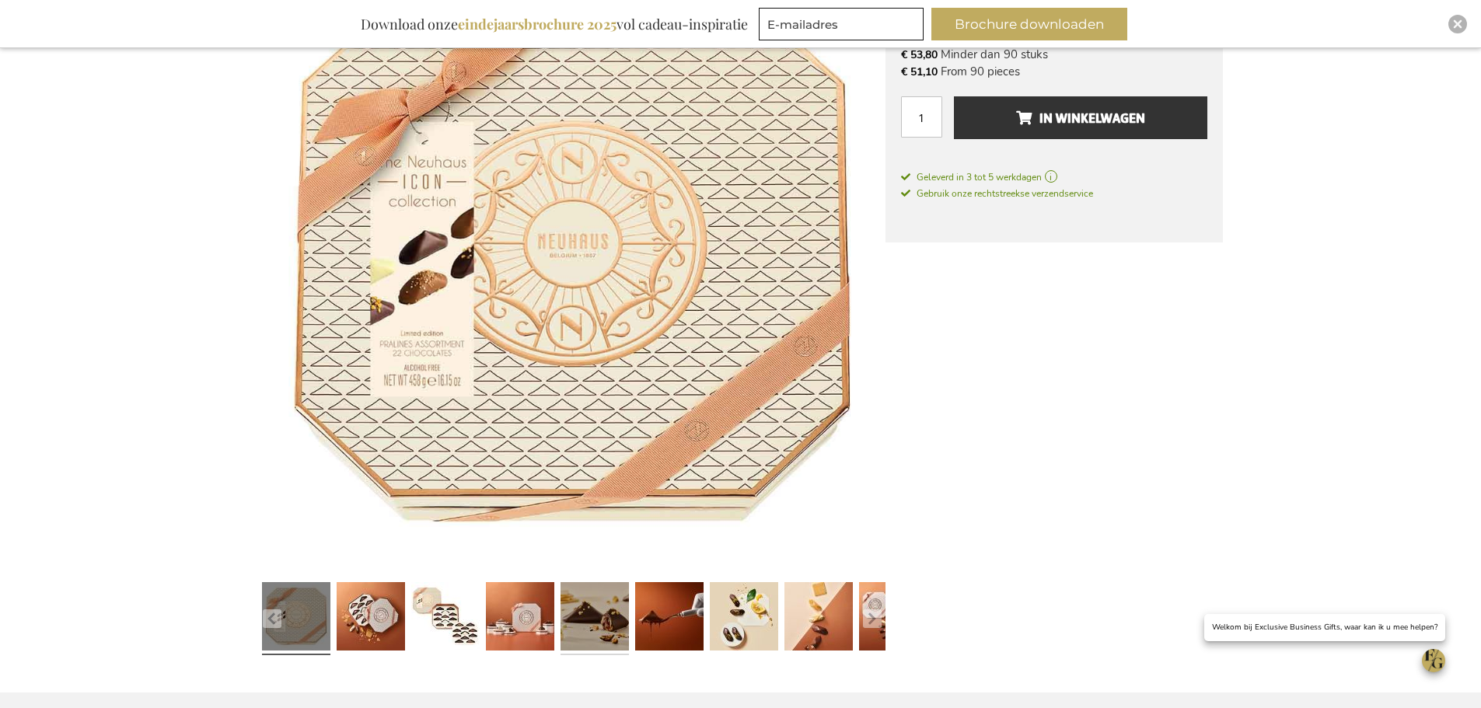
click at [611, 614] on link at bounding box center [595, 619] width 68 height 86
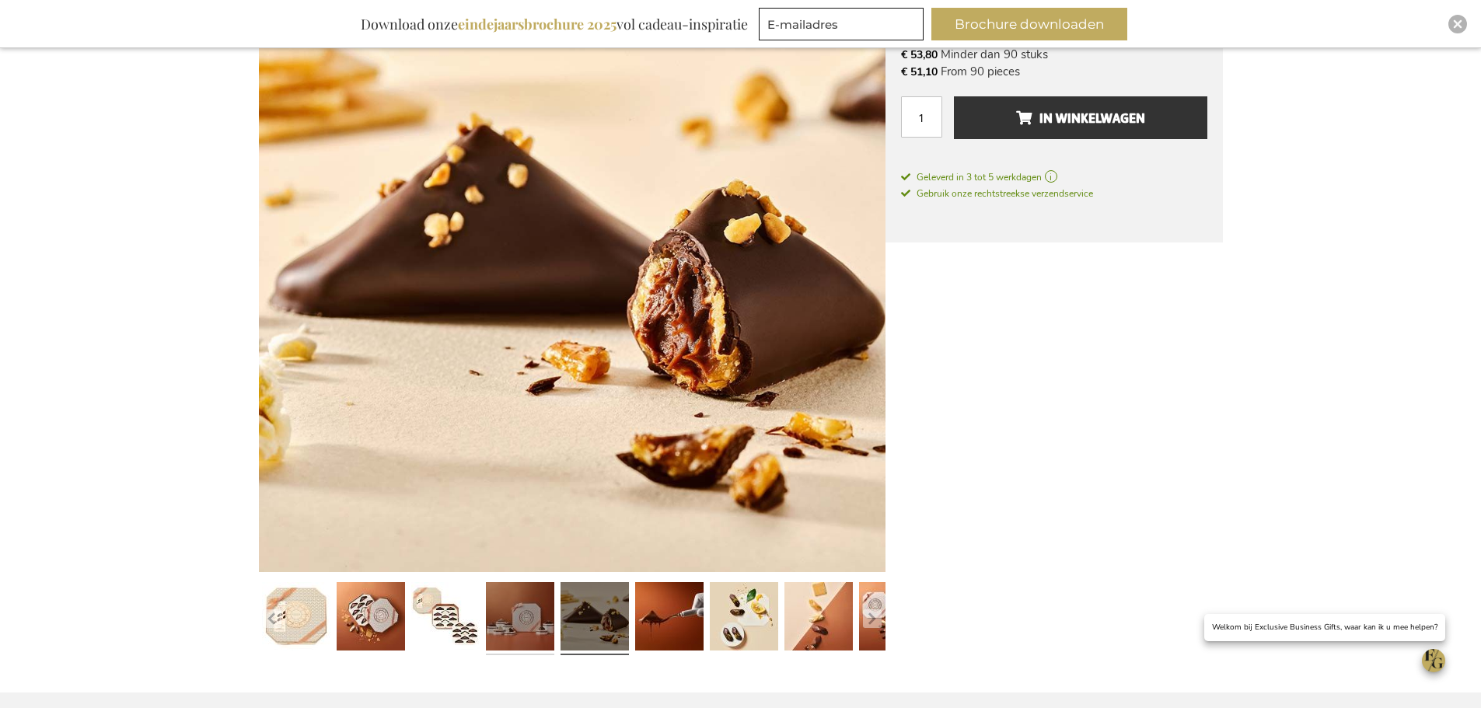
click at [549, 623] on link at bounding box center [520, 619] width 68 height 86
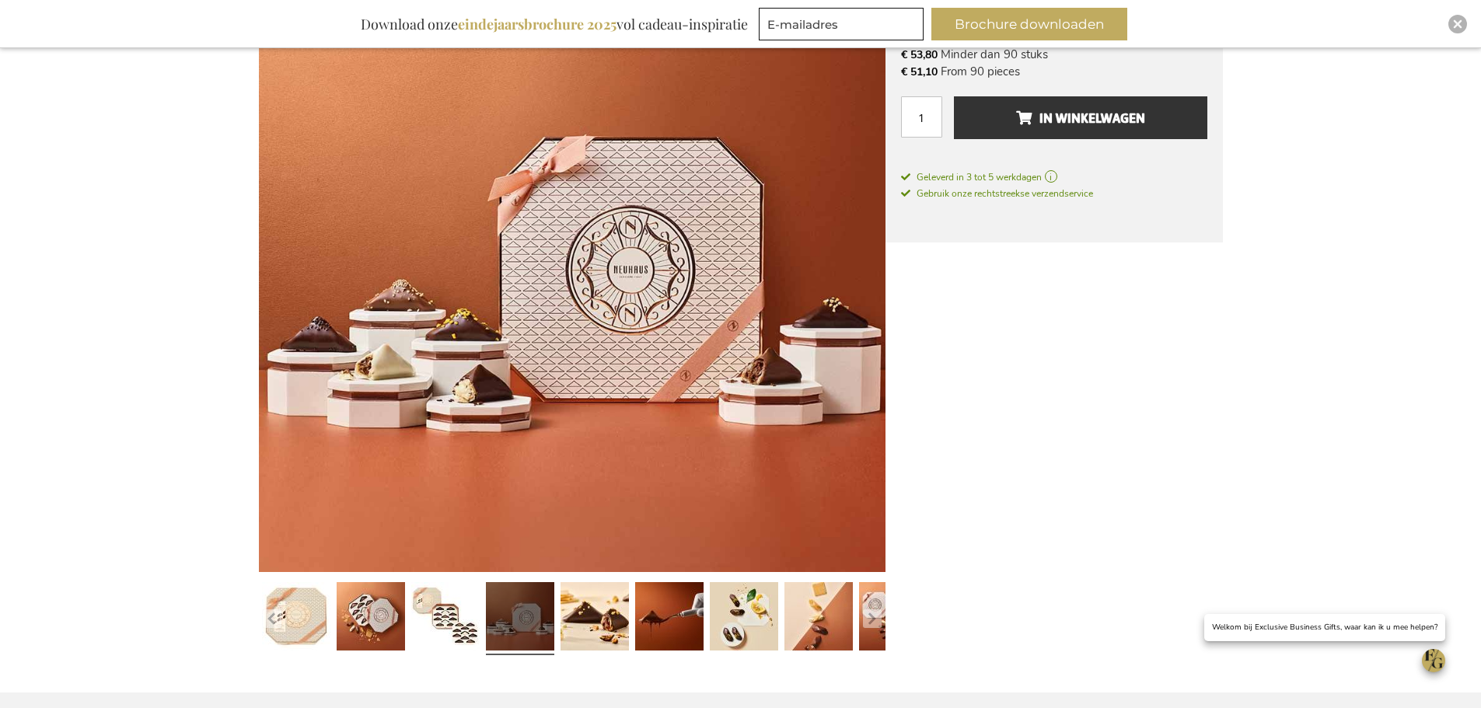
click at [484, 630] on div at bounding box center [520, 619] width 75 height 86
click at [425, 635] on link at bounding box center [445, 619] width 68 height 86
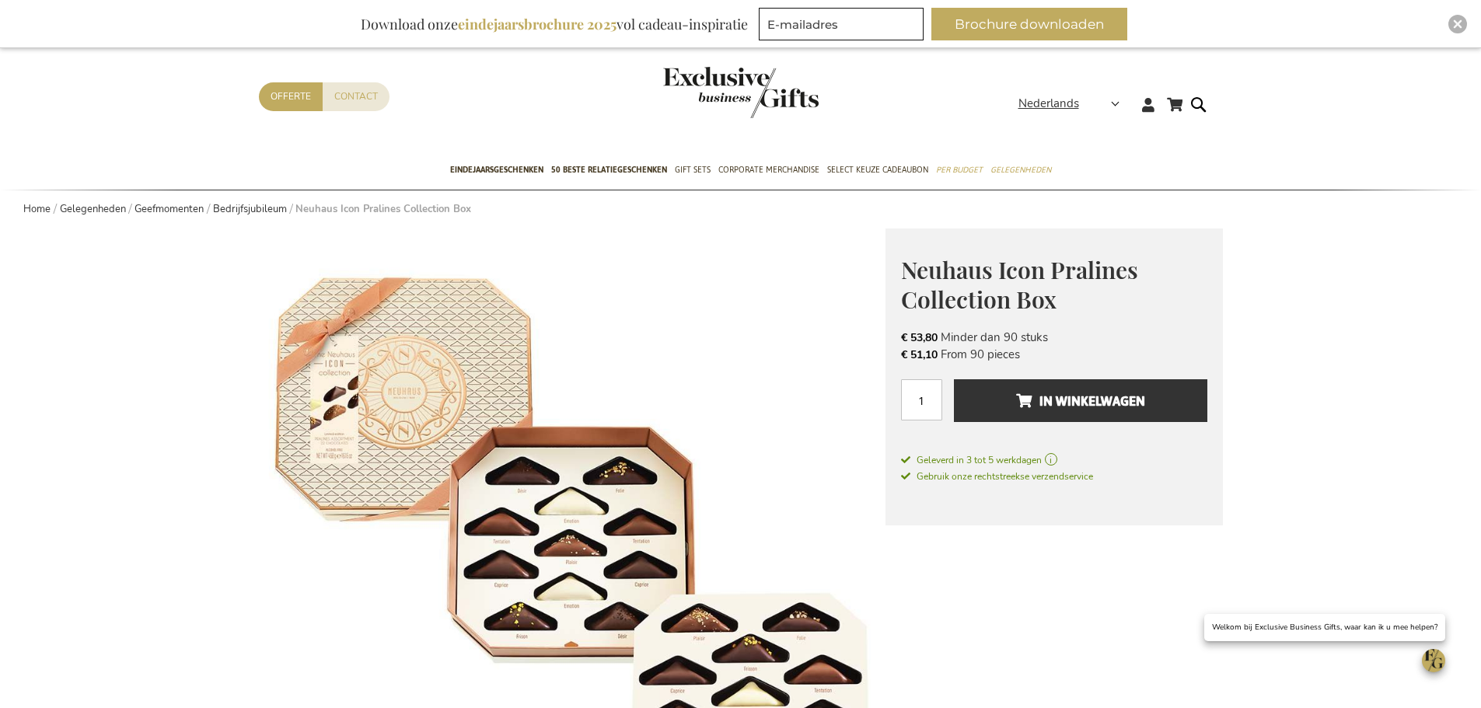
scroll to position [0, 0]
